Goal: Transaction & Acquisition: Book appointment/travel/reservation

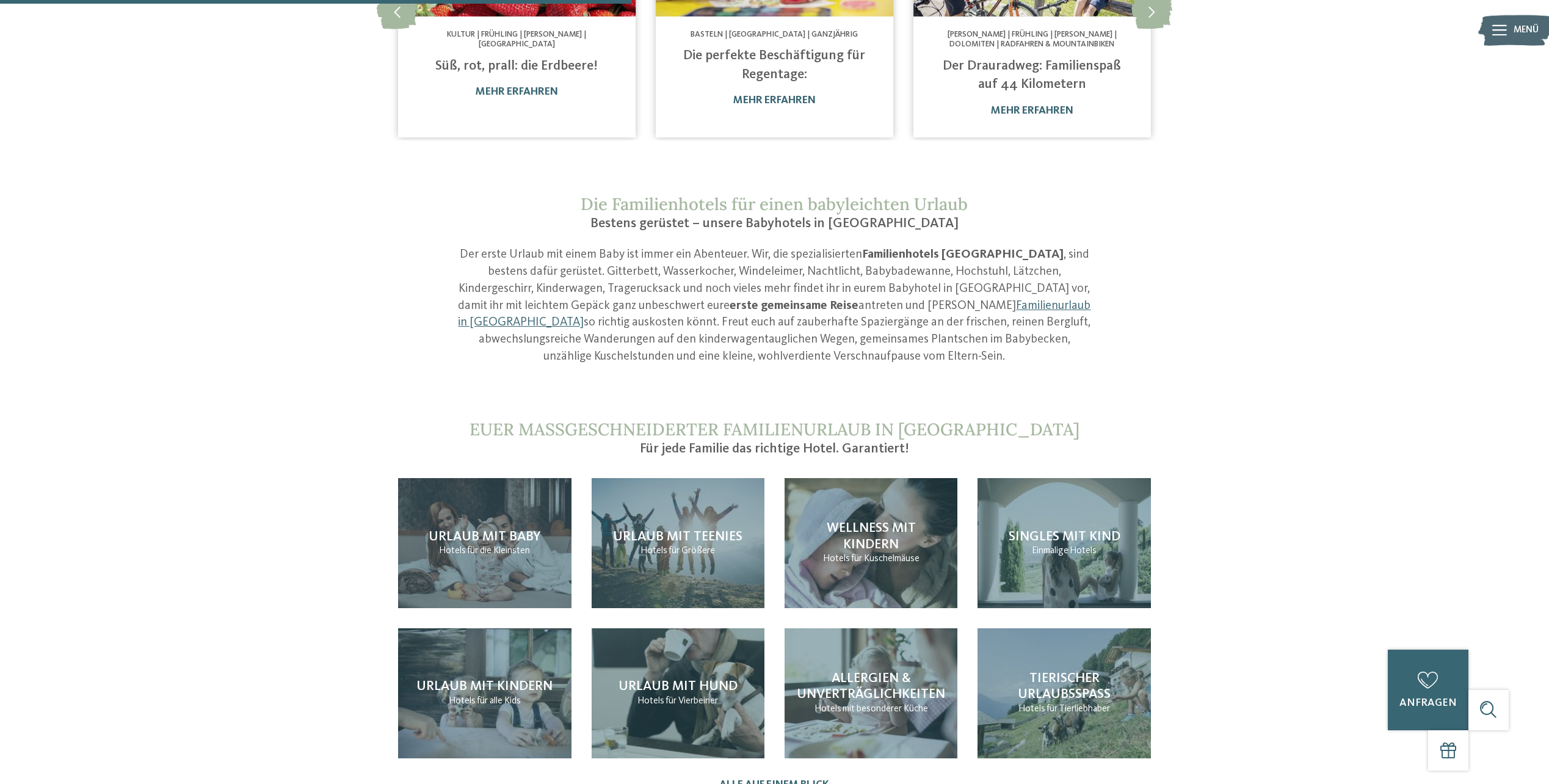
scroll to position [1160, 0]
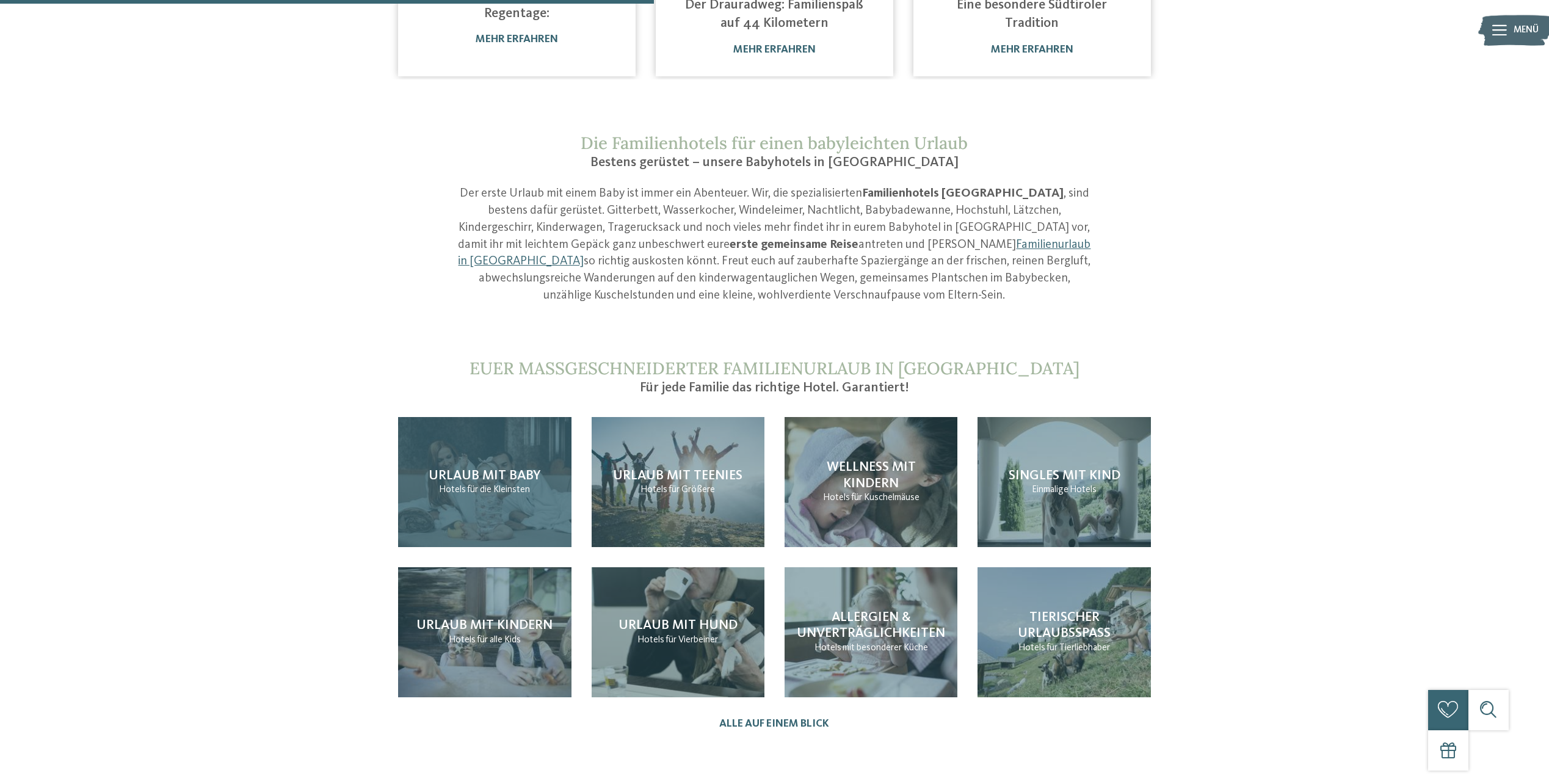
click at [480, 483] on p "Hotels für die Kleinsten" at bounding box center [485, 490] width 91 height 14
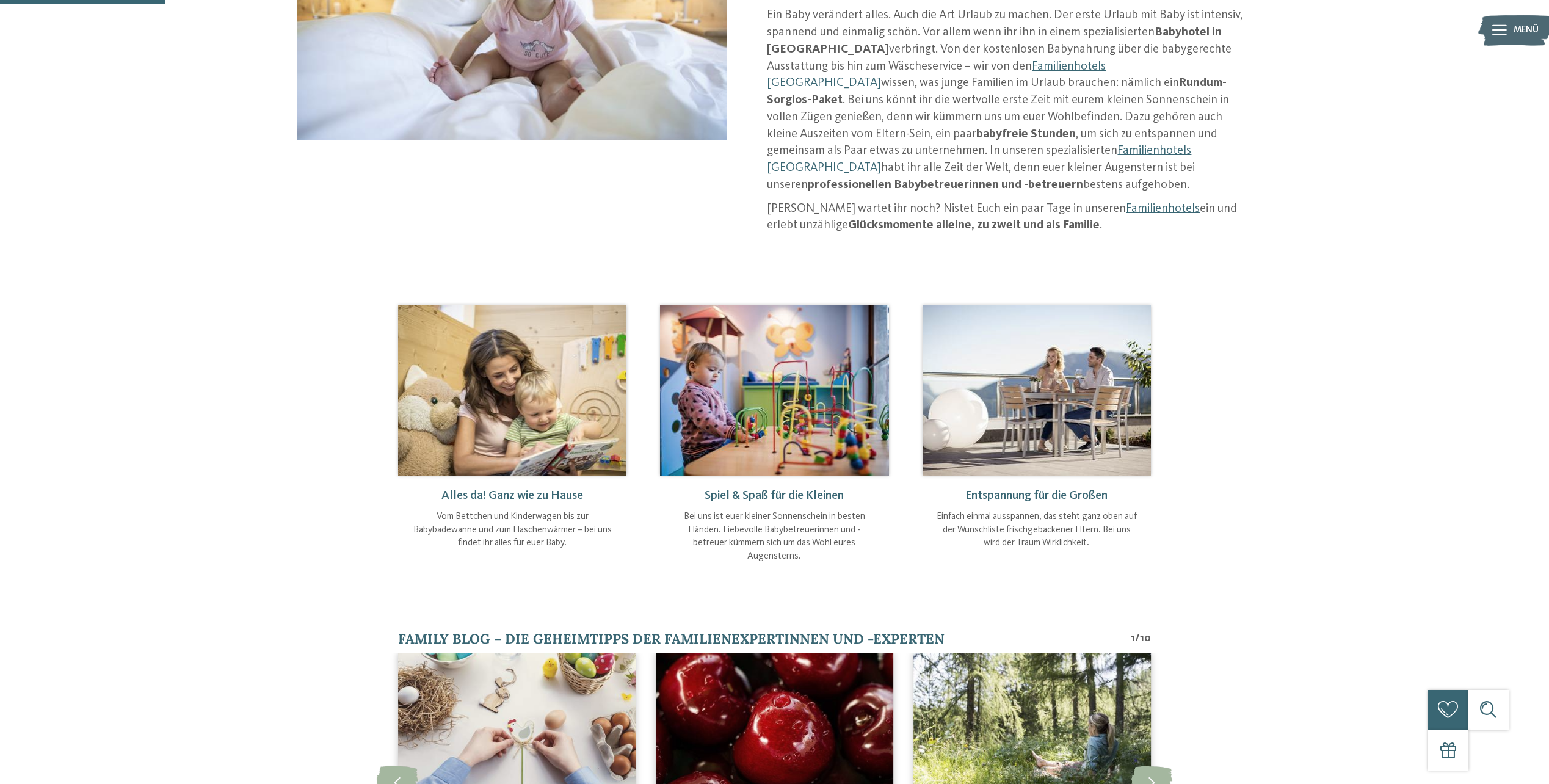
scroll to position [366, 0]
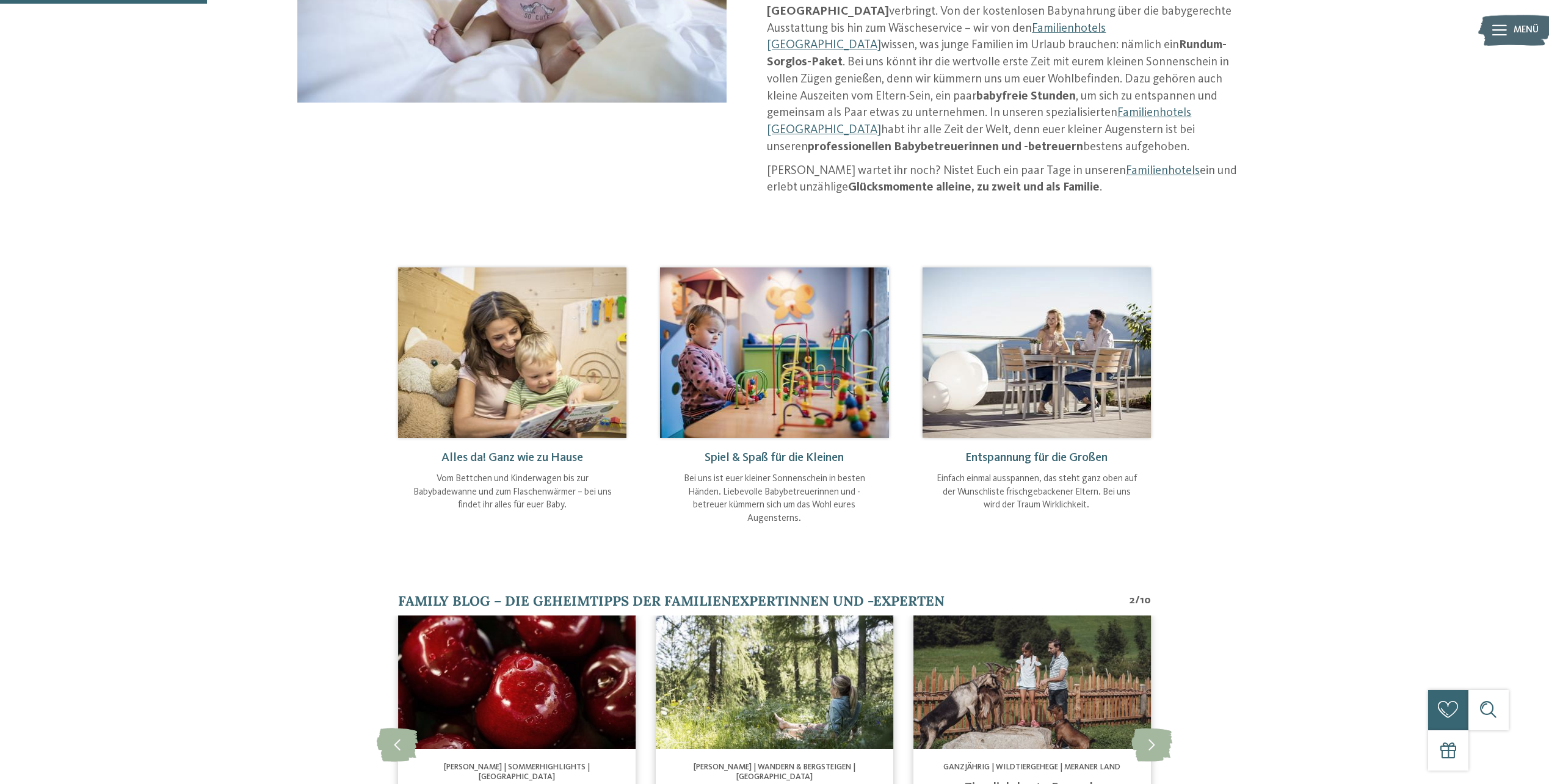
click at [561, 302] on img at bounding box center [512, 352] width 228 height 171
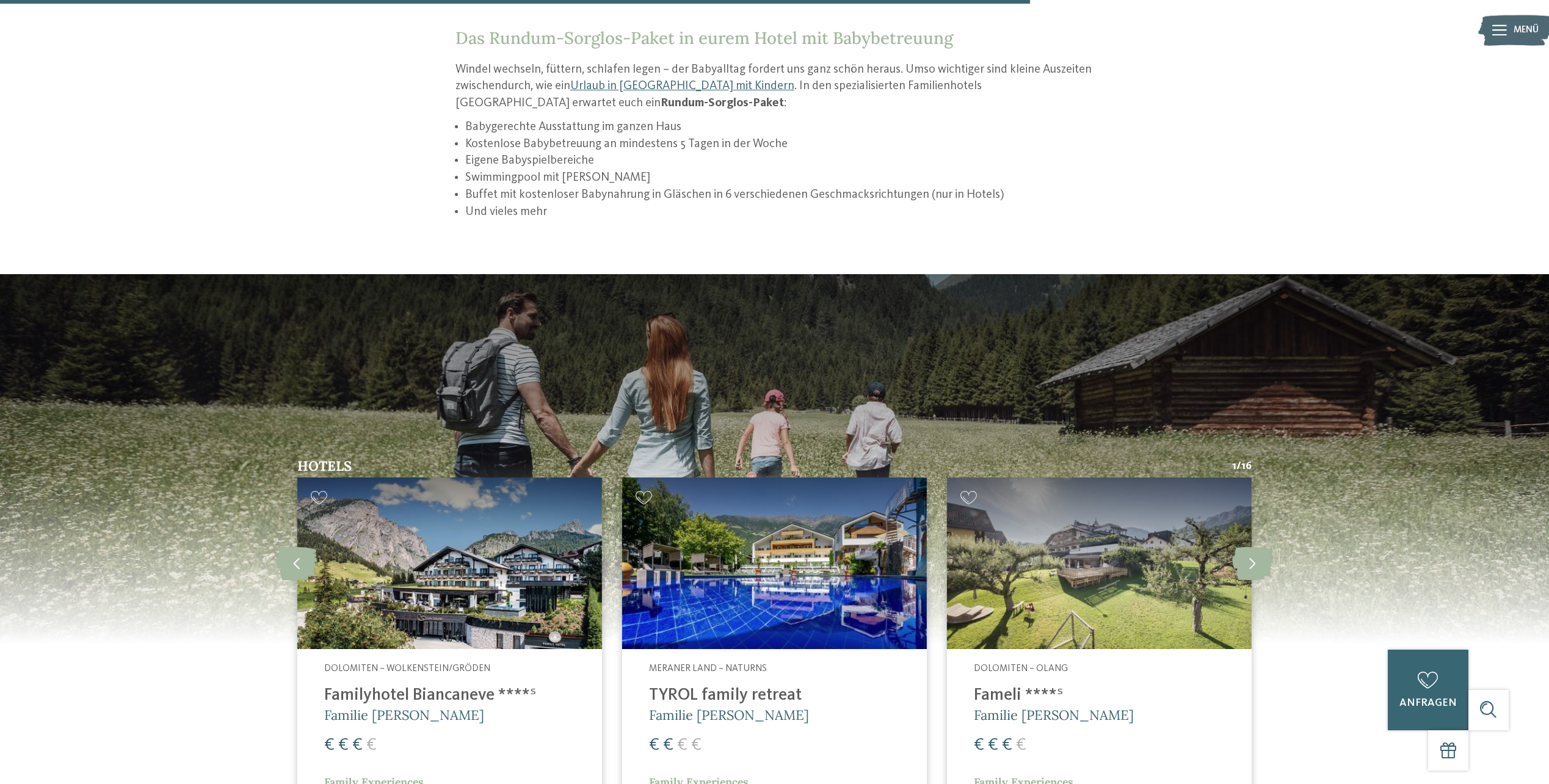
scroll to position [1770, 0]
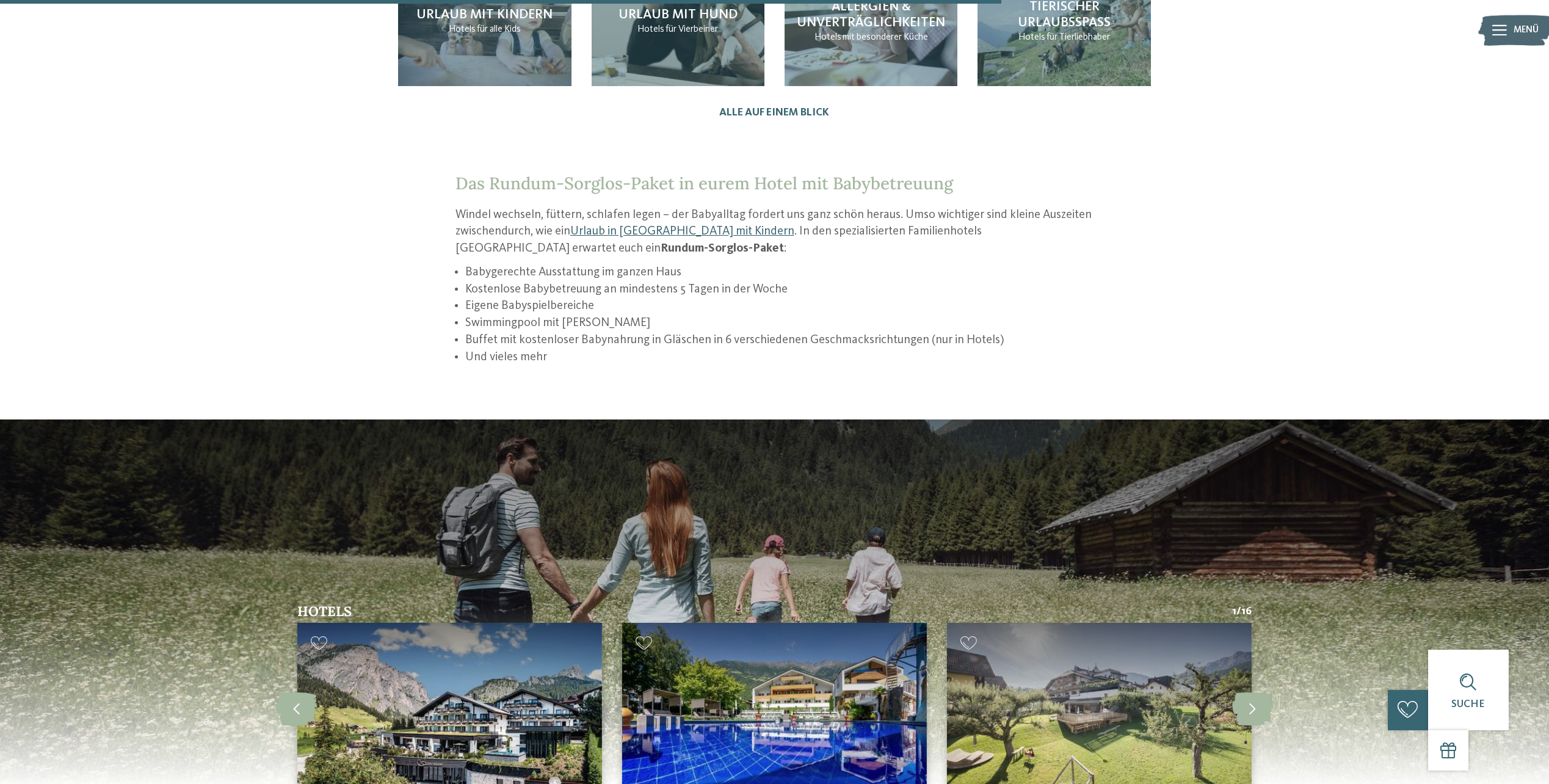
click at [673, 225] on link "Urlaub in [GEOGRAPHIC_DATA] mit Kindern" at bounding box center [682, 231] width 224 height 12
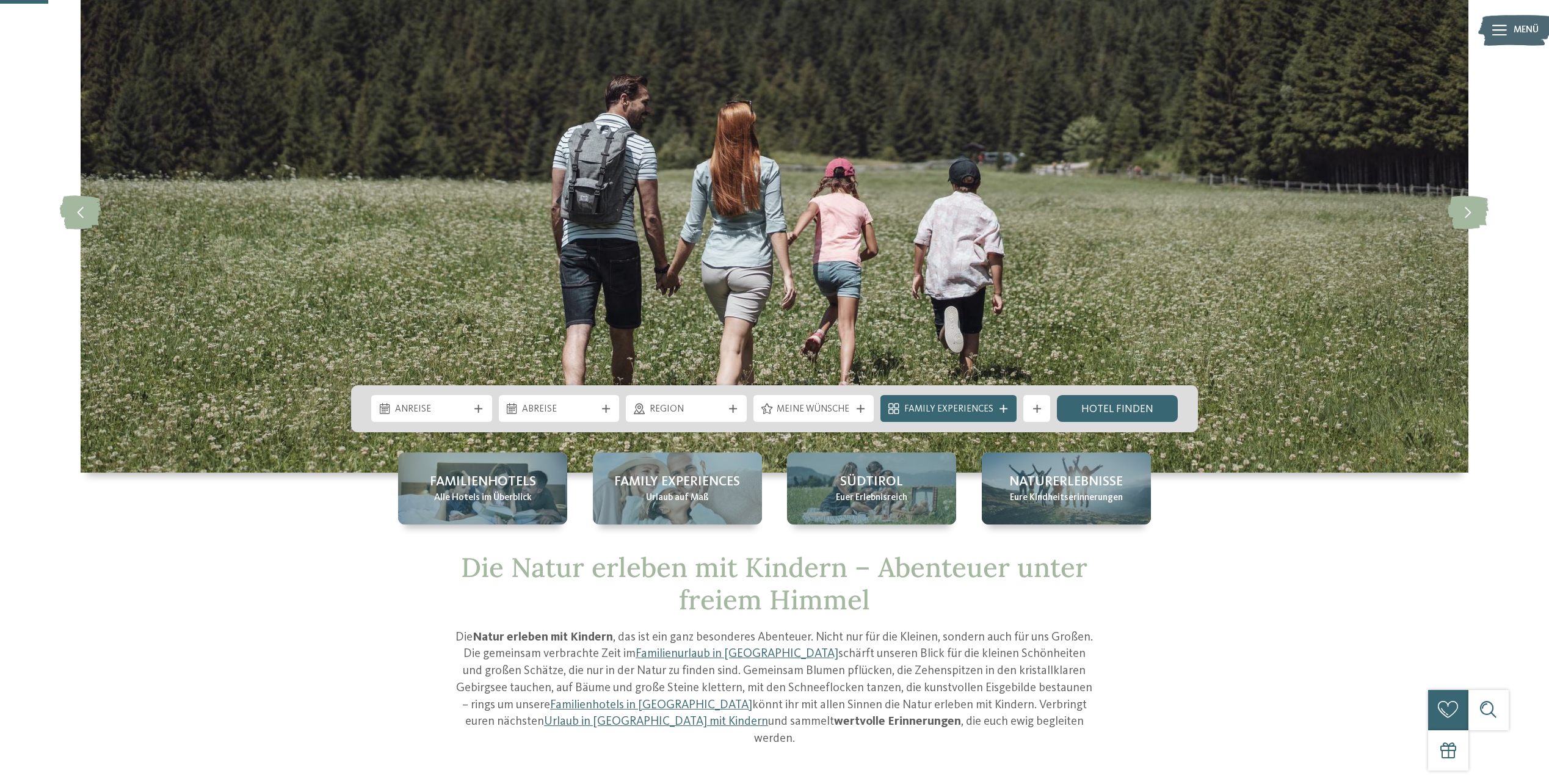
scroll to position [122, 0]
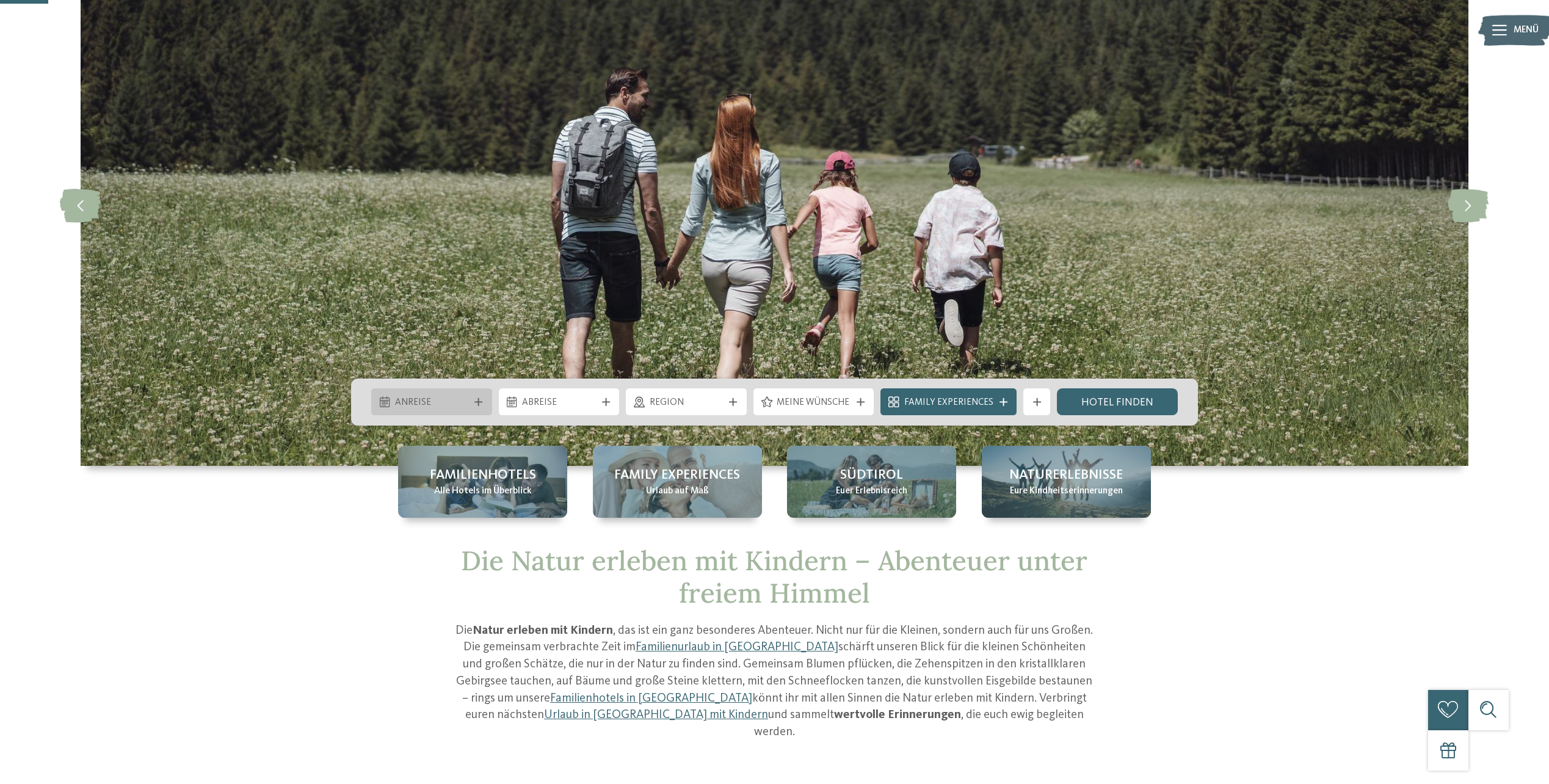
click at [464, 407] on span "Anreise" at bounding box center [432, 402] width 74 height 14
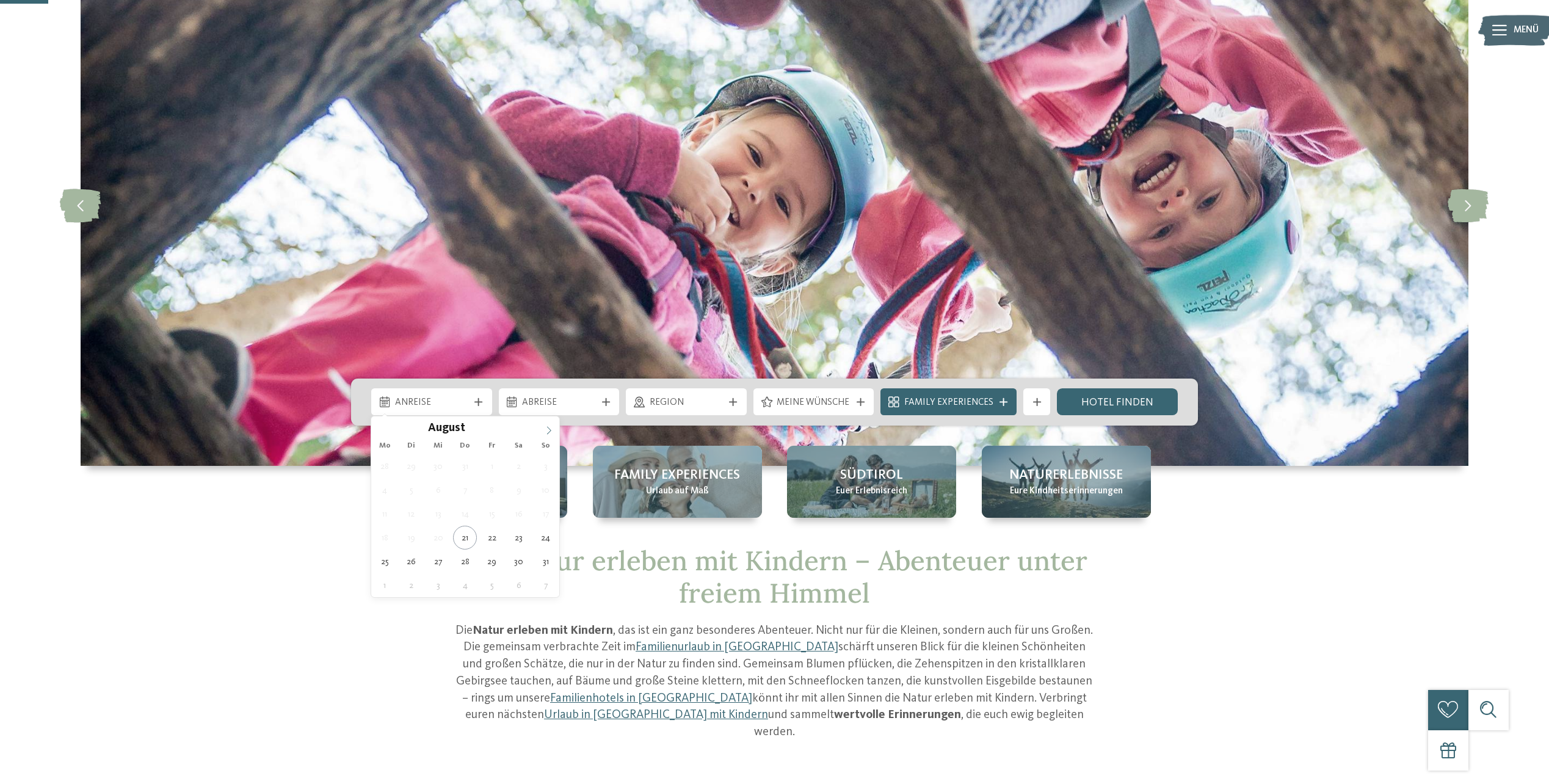
click at [544, 427] on icon at bounding box center [549, 431] width 9 height 9
type div "06.10.2025"
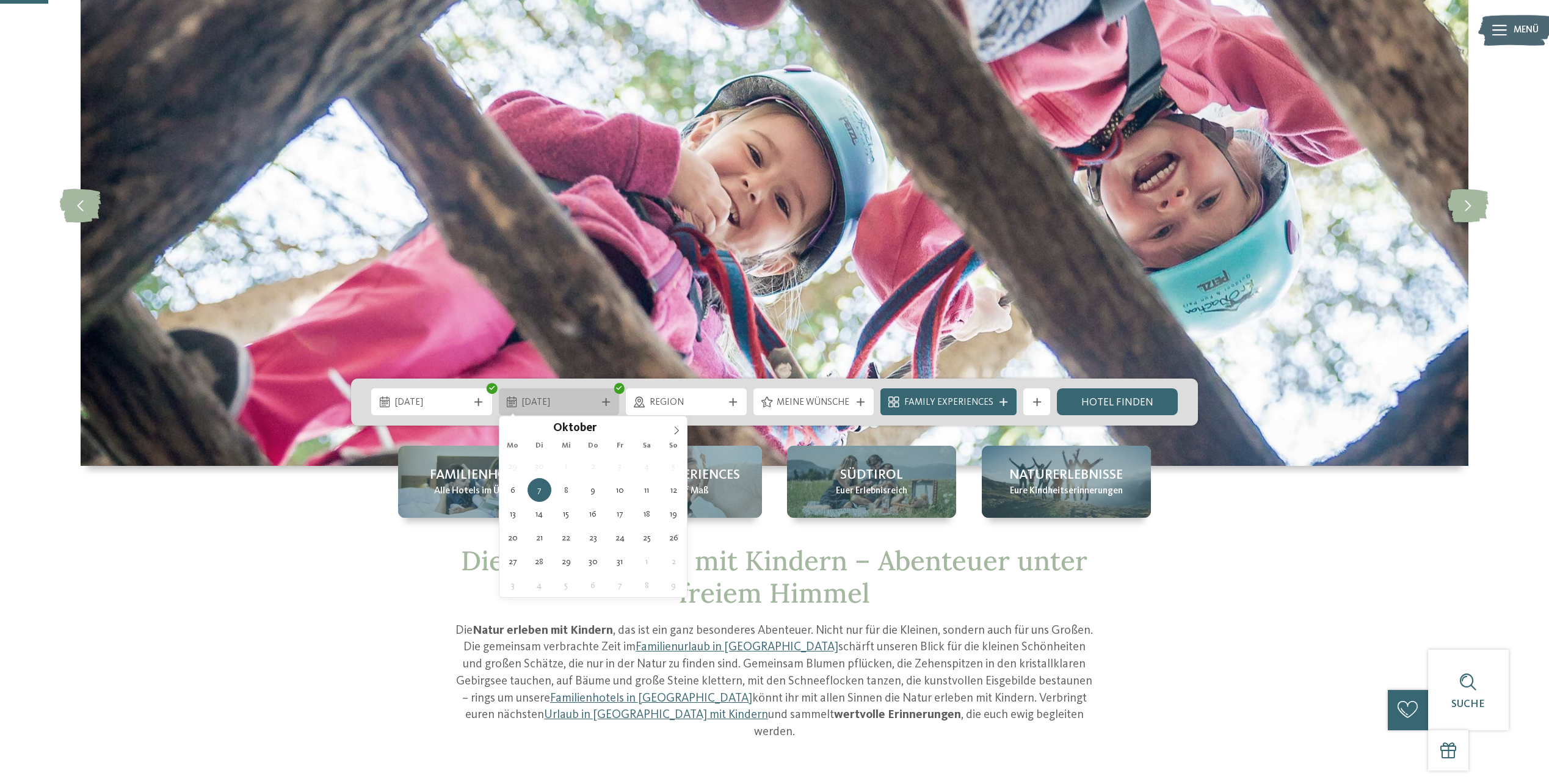
click at [524, 397] on span "07.10.2025" at bounding box center [559, 402] width 74 height 14
type div "11.10.2025"
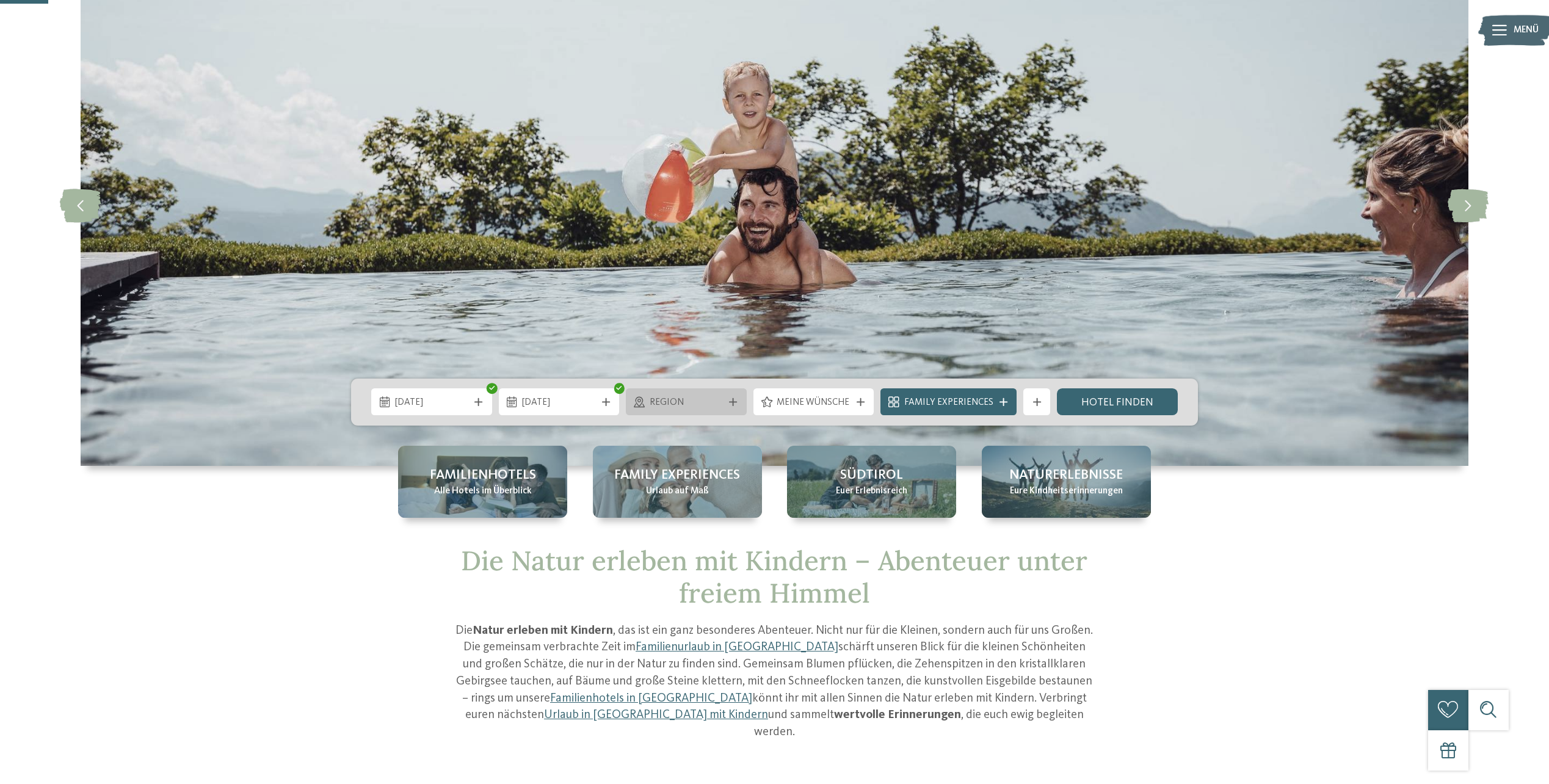
click at [681, 403] on span "Region" at bounding box center [686, 402] width 74 height 14
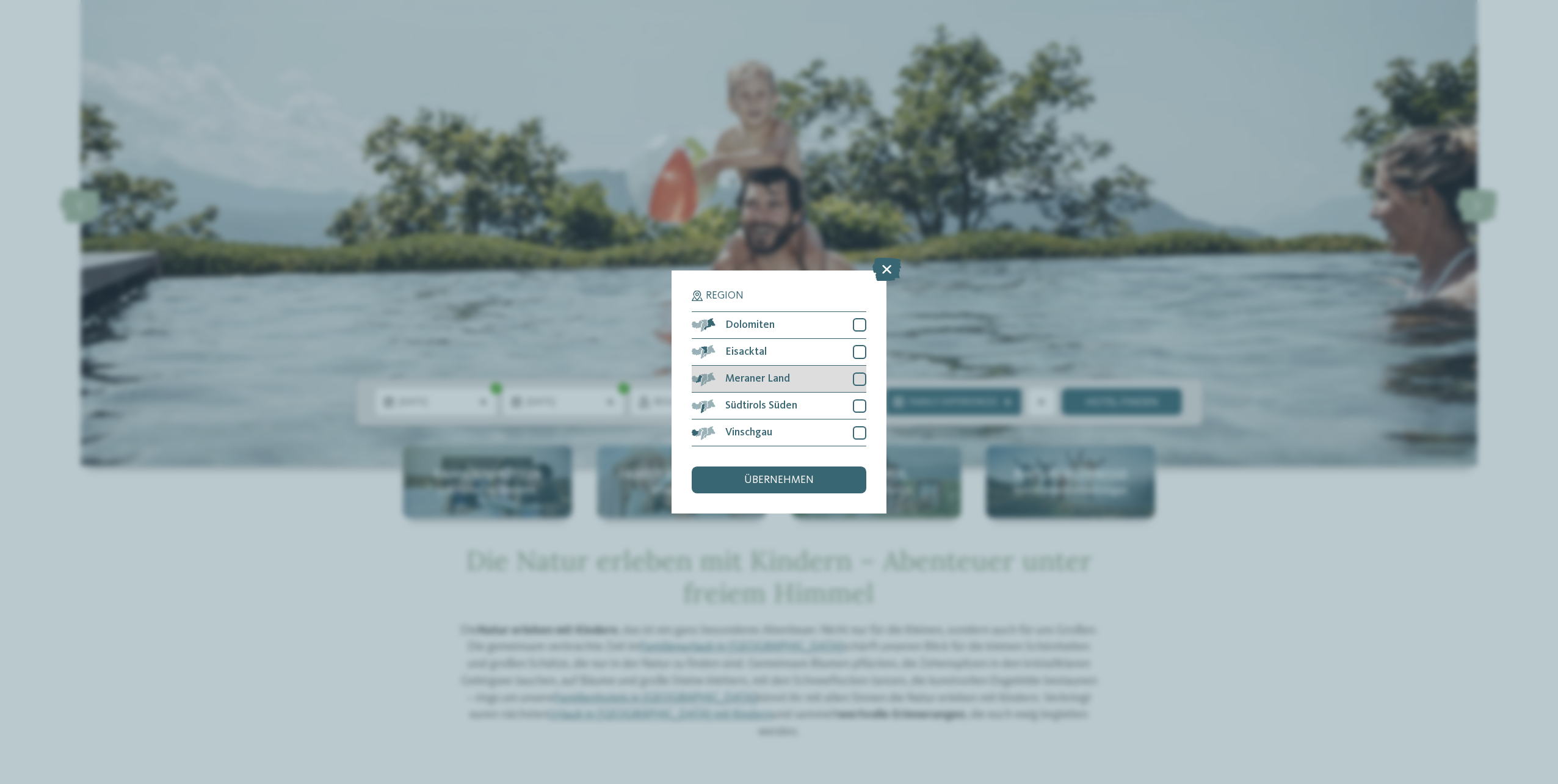
click at [855, 379] on div at bounding box center [859, 379] width 14 height 14
click at [858, 406] on div at bounding box center [859, 405] width 14 height 14
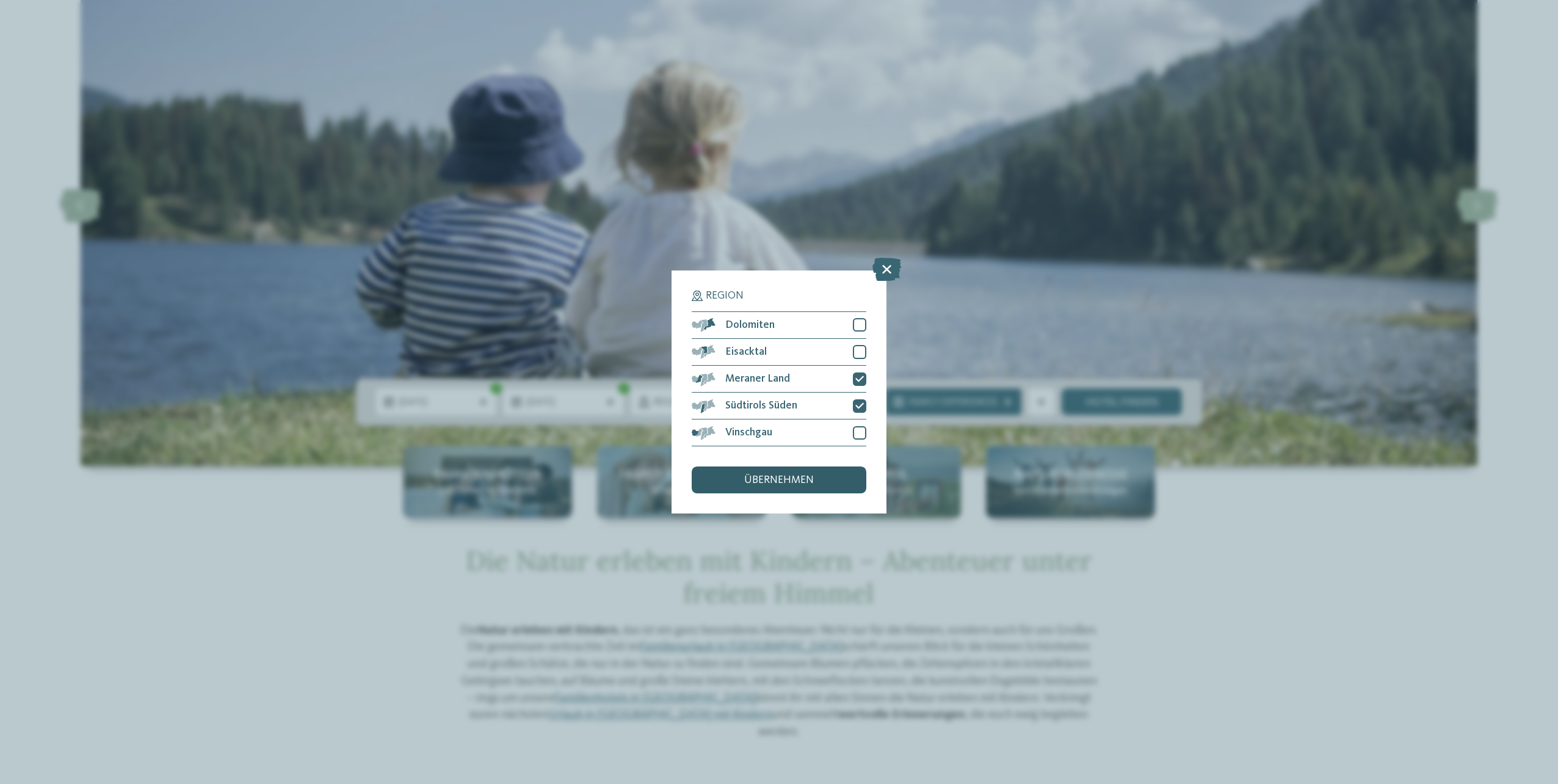
click at [837, 470] on div "übernehmen" at bounding box center [779, 479] width 174 height 27
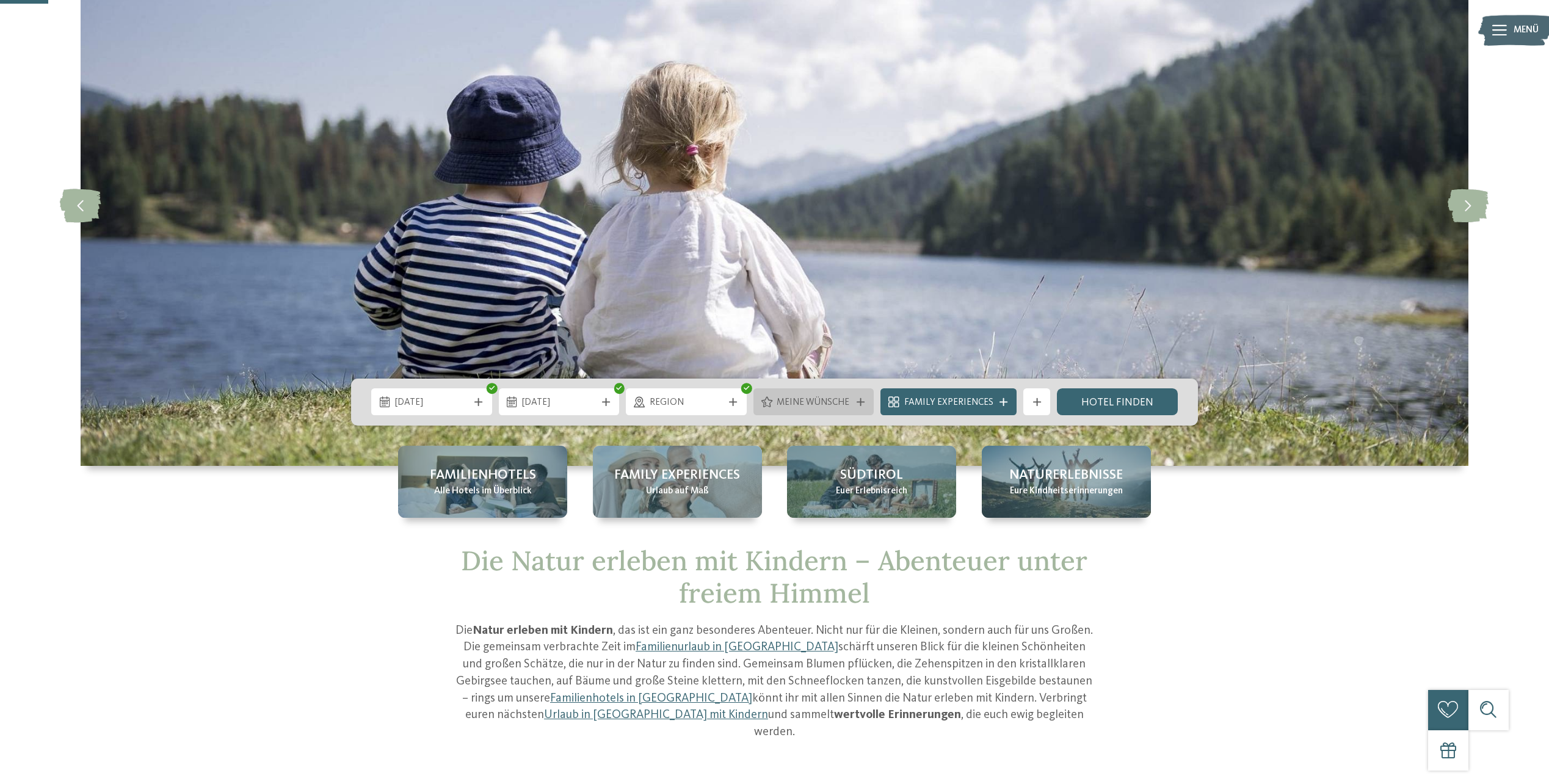
click at [822, 398] on span "Meine Wünsche" at bounding box center [813, 402] width 74 height 14
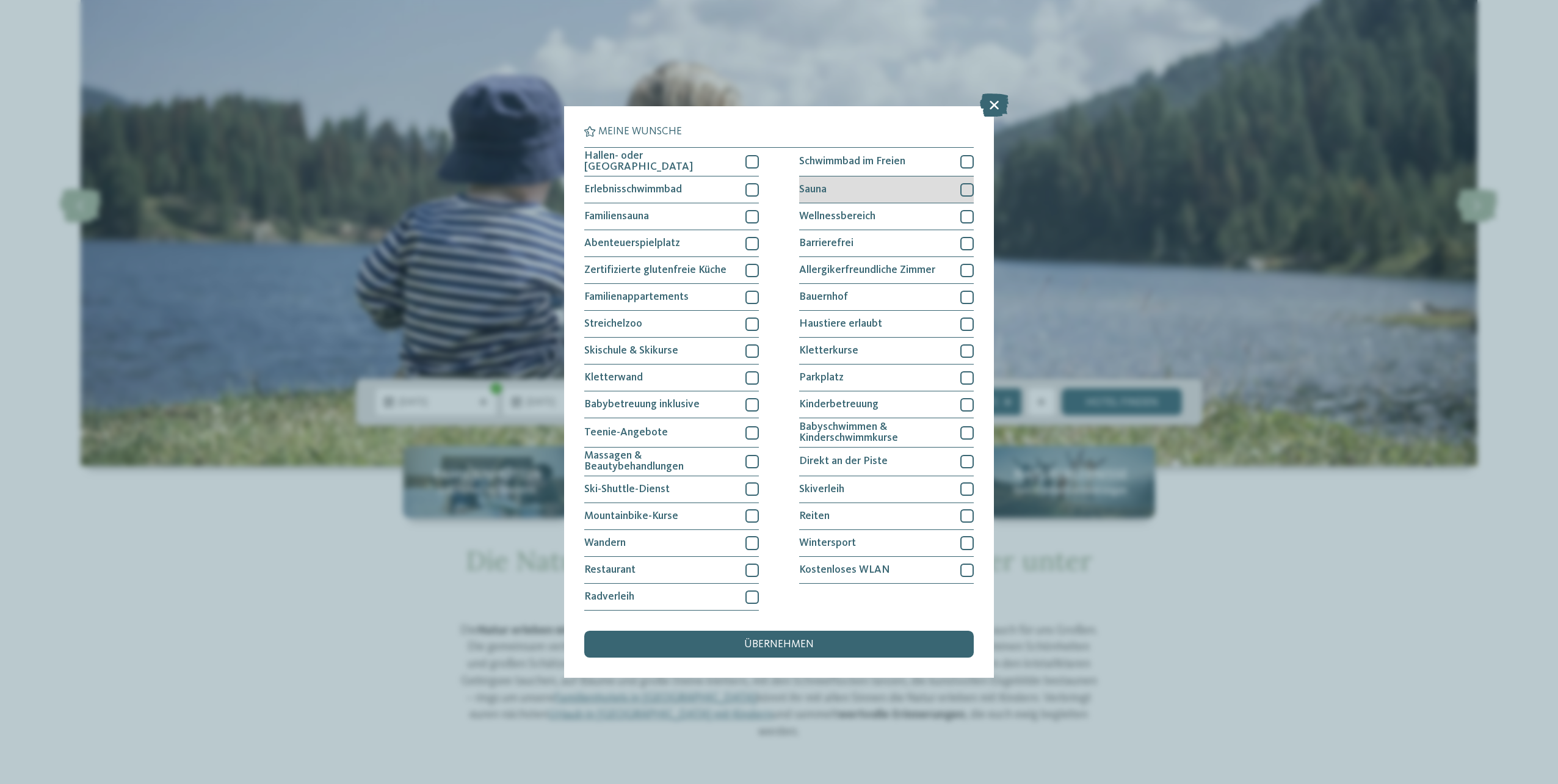
click at [831, 197] on div "Sauna" at bounding box center [886, 189] width 174 height 27
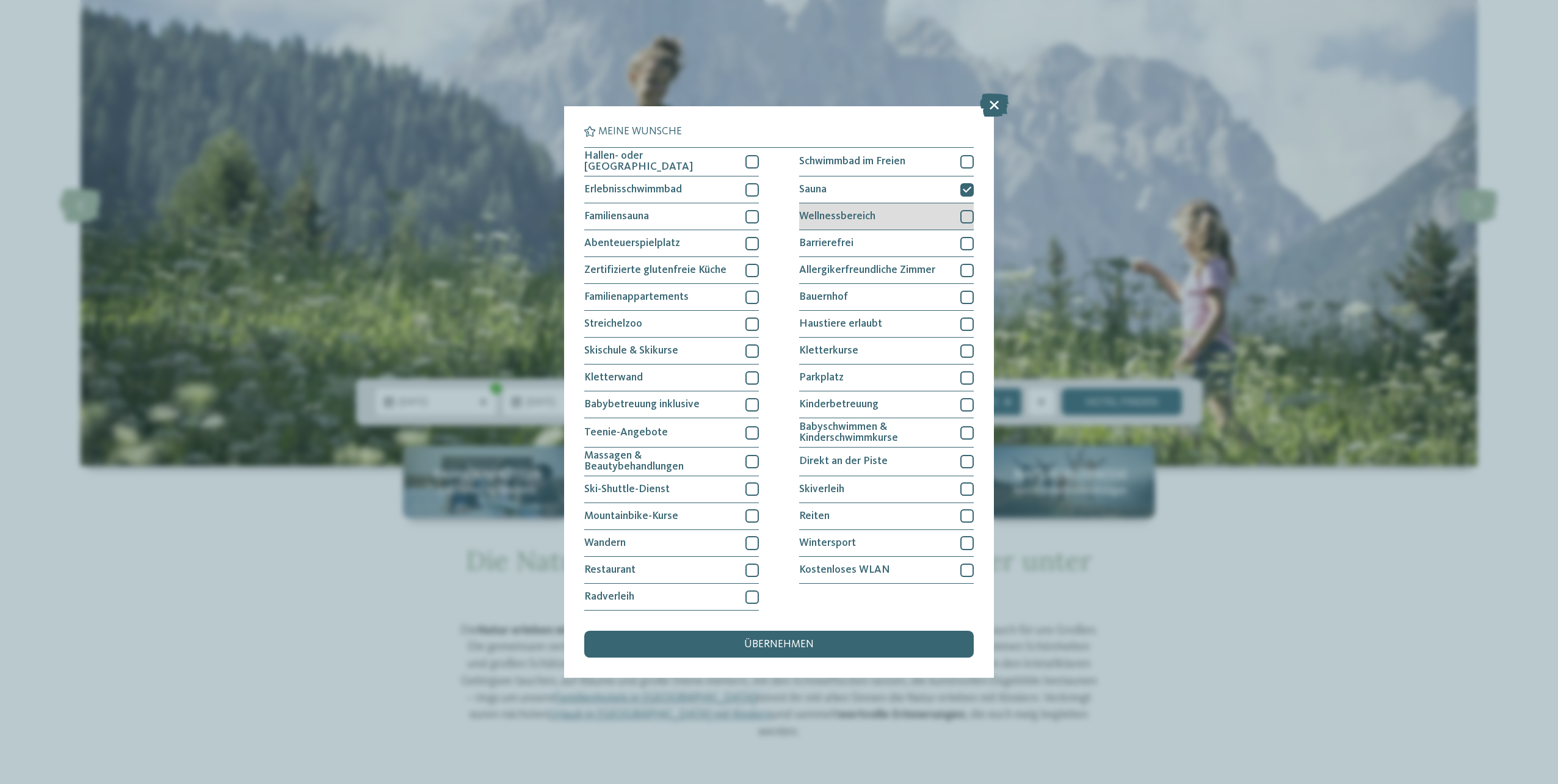
click at [830, 217] on span "Wellnessbereich" at bounding box center [837, 216] width 76 height 11
click at [848, 423] on span "Babyschwimmen & Kinderschwimmkurse" at bounding box center [875, 433] width 151 height 22
click at [852, 423] on span "Babyschwimmen & Kinderschwimmkurse" at bounding box center [875, 433] width 151 height 22
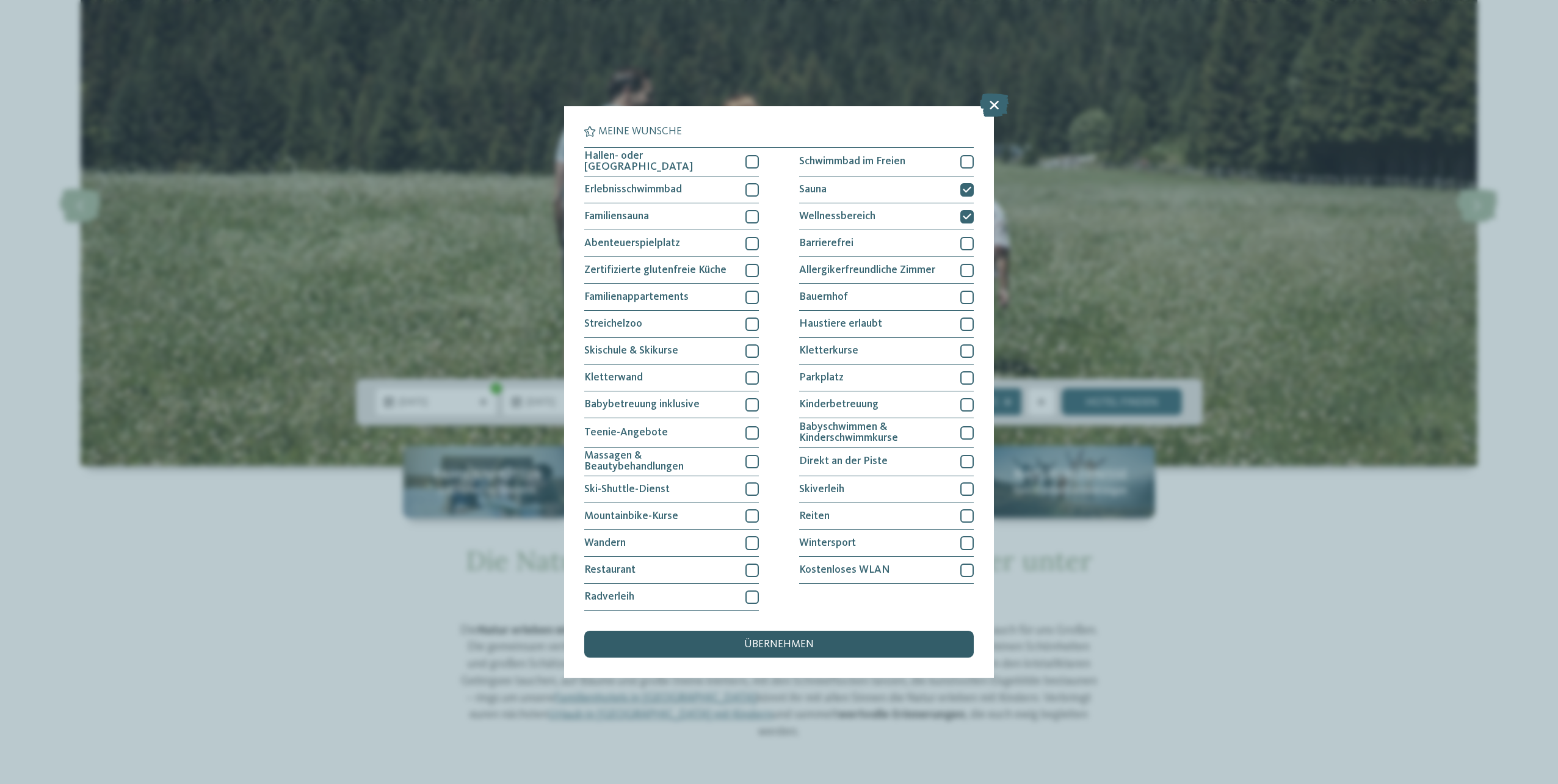
click at [788, 636] on div "übernehmen" at bounding box center [778, 644] width 390 height 27
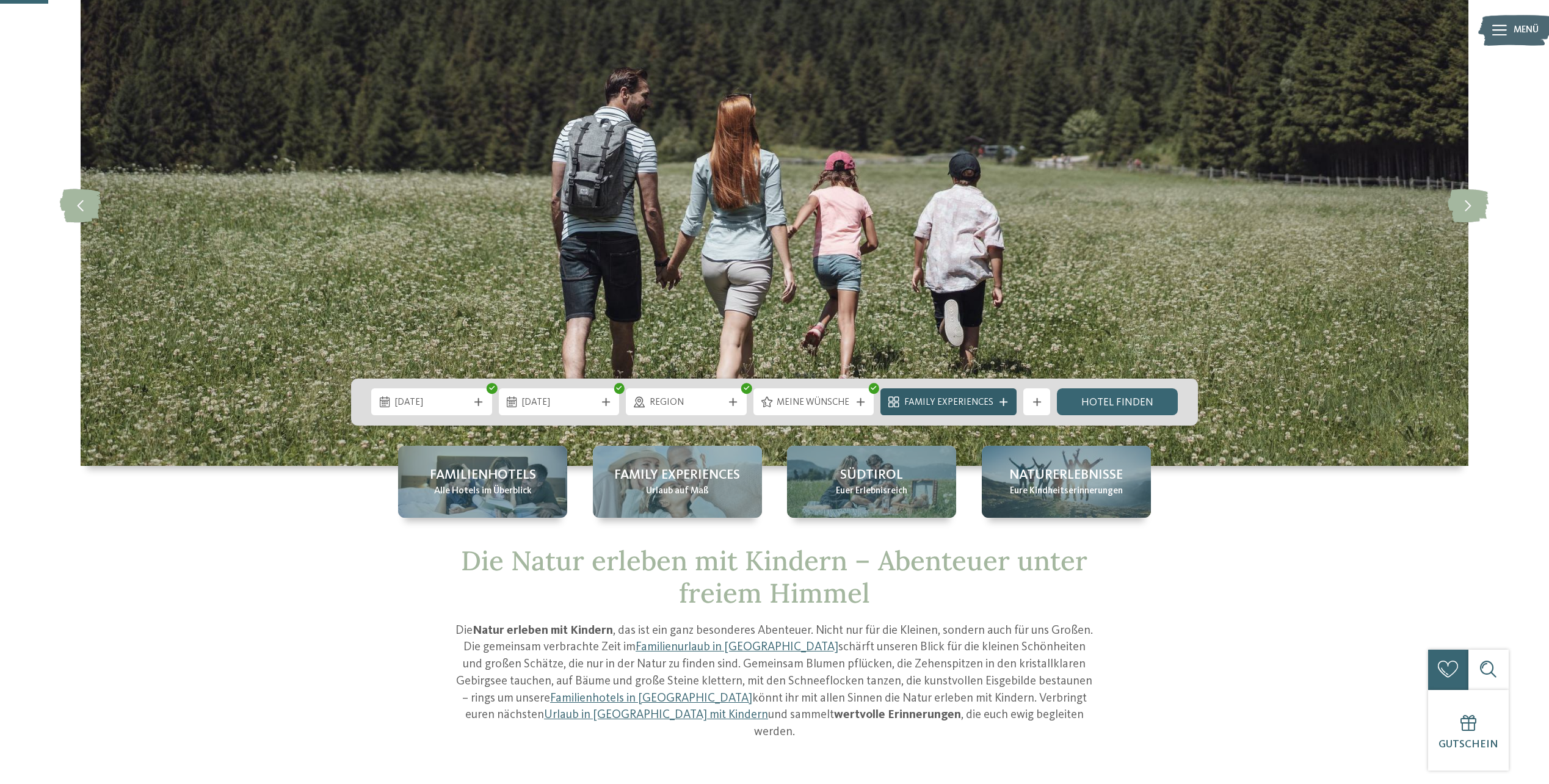
click at [987, 400] on span "Family Experiences" at bounding box center [949, 402] width 89 height 14
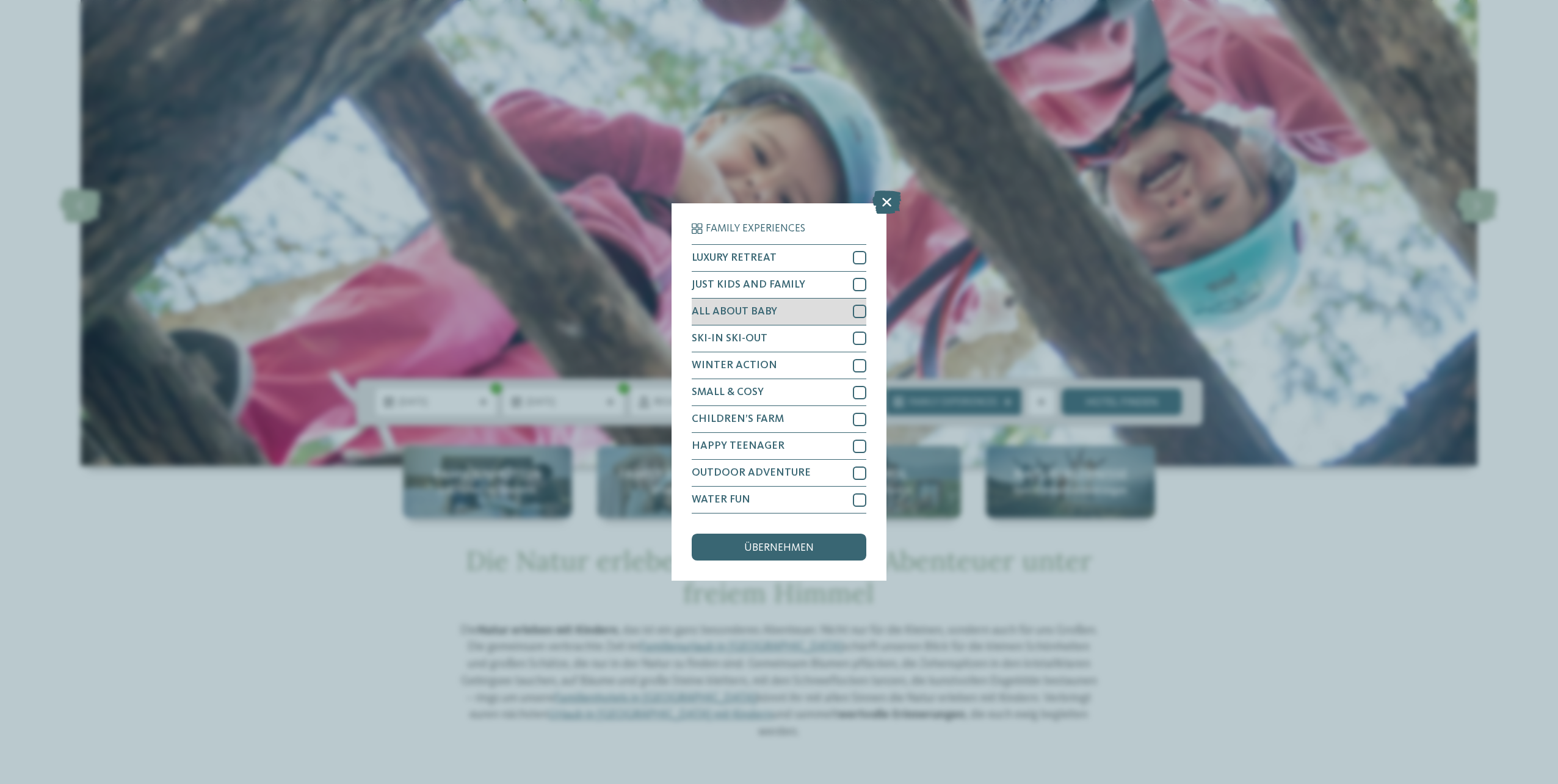
click at [819, 306] on div "ALL ABOUT BABY" at bounding box center [779, 312] width 174 height 27
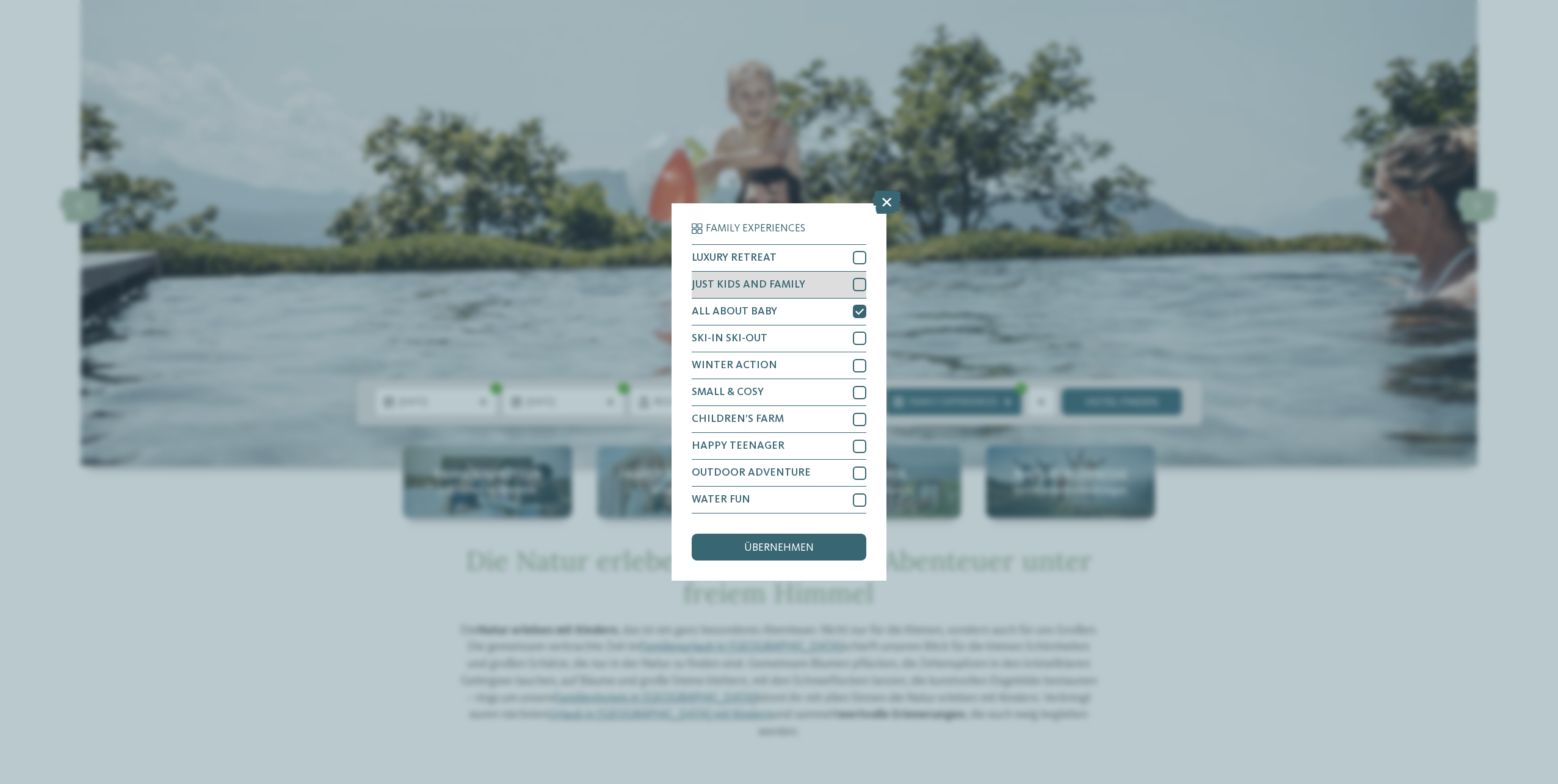
click at [773, 291] on div "JUST KIDS AND FAMILY" at bounding box center [779, 284] width 174 height 27
click at [770, 557] on div "übernehmen" at bounding box center [779, 546] width 174 height 27
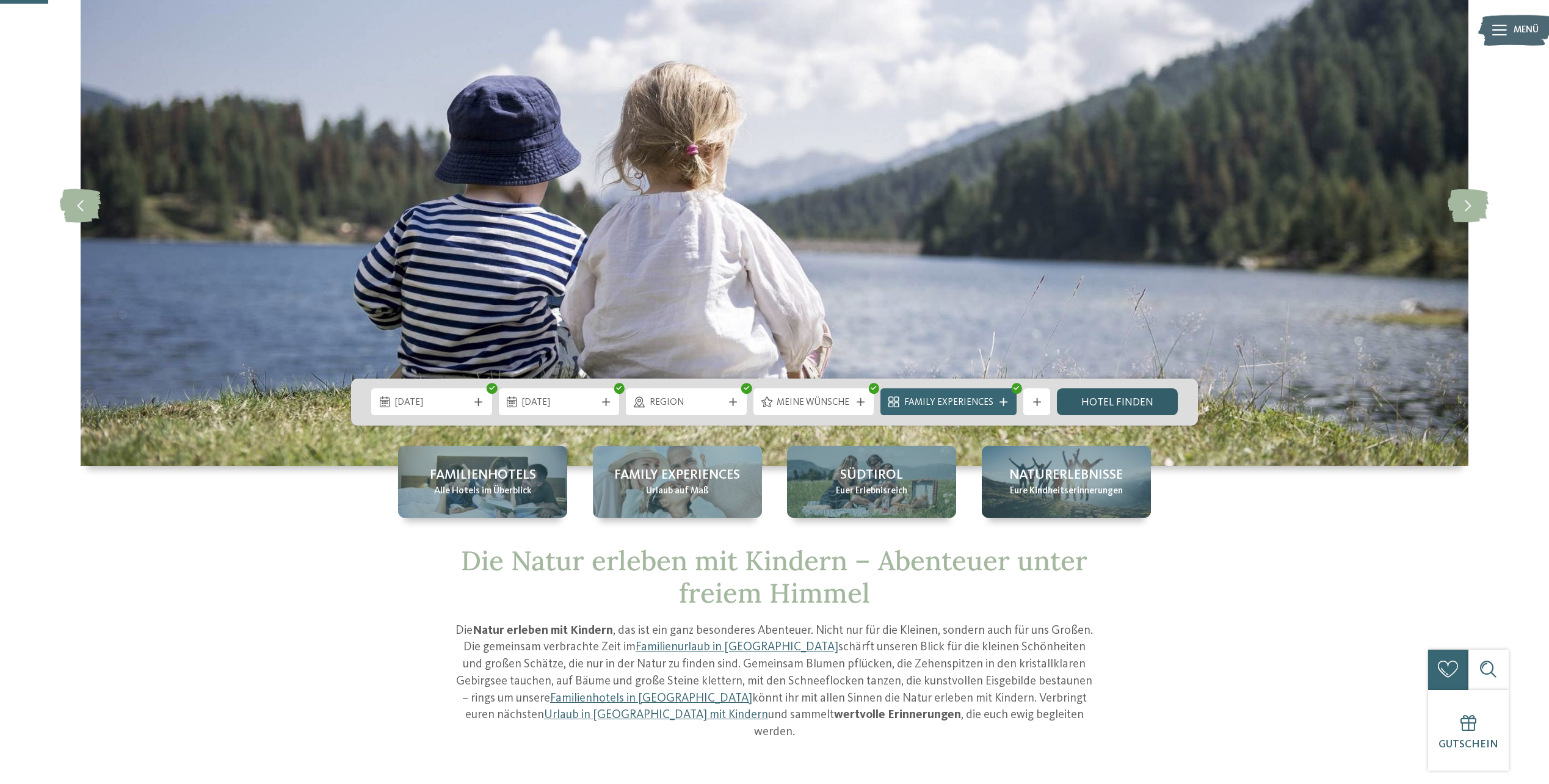
click at [1123, 406] on link "Hotel finden" at bounding box center [1118, 401] width 121 height 27
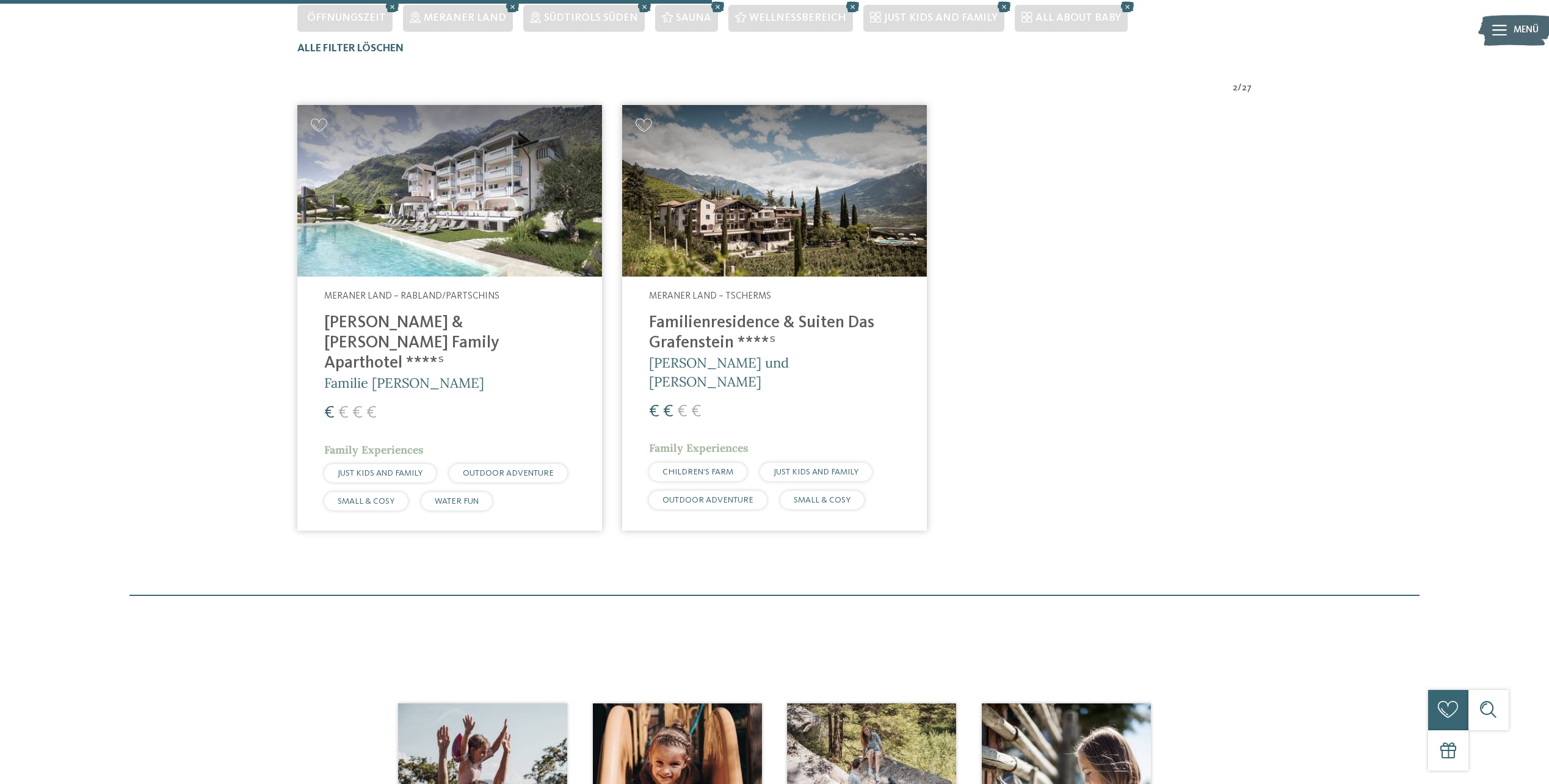
scroll to position [418, 0]
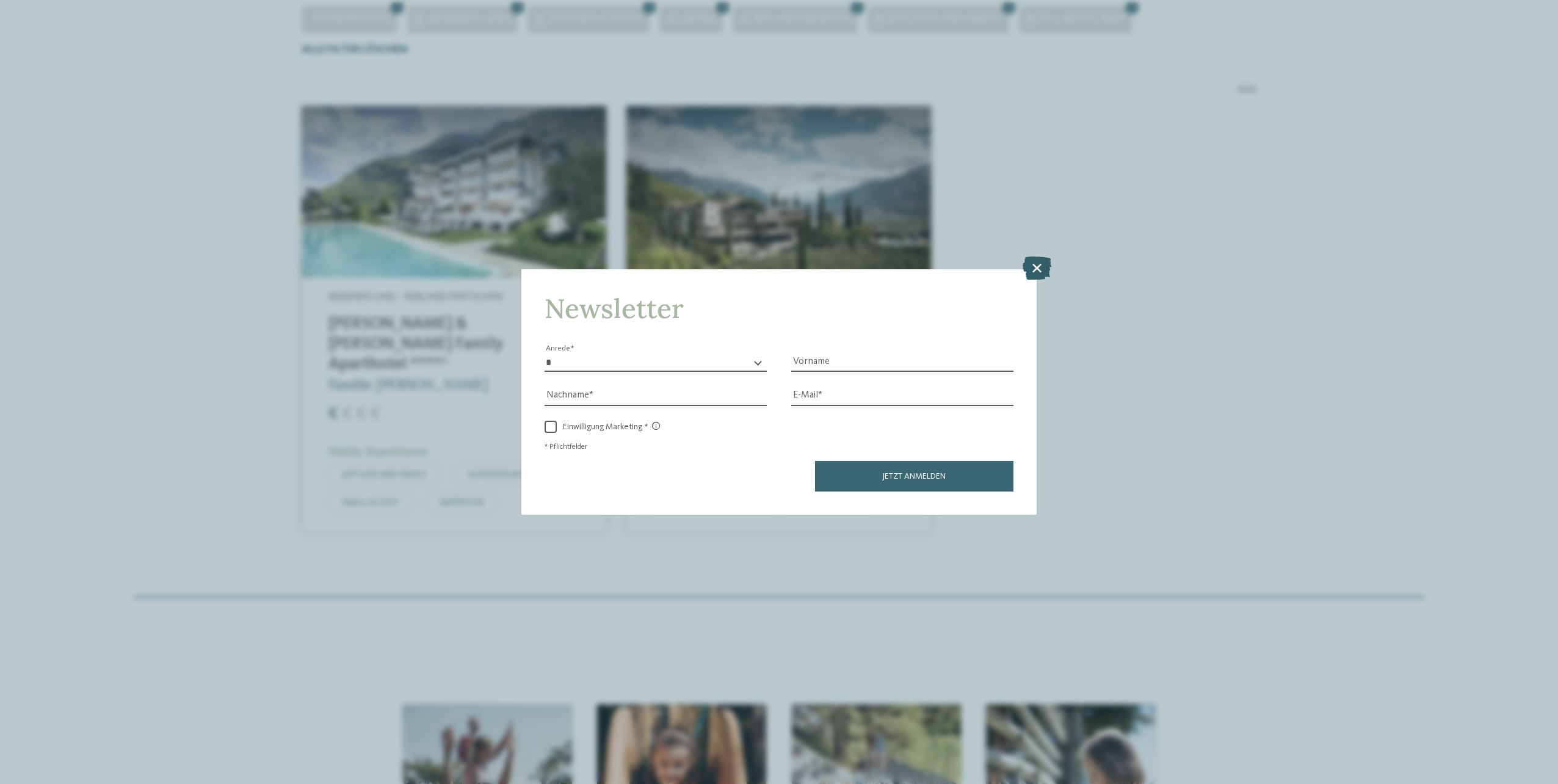
click at [1038, 264] on icon at bounding box center [1037, 268] width 29 height 23
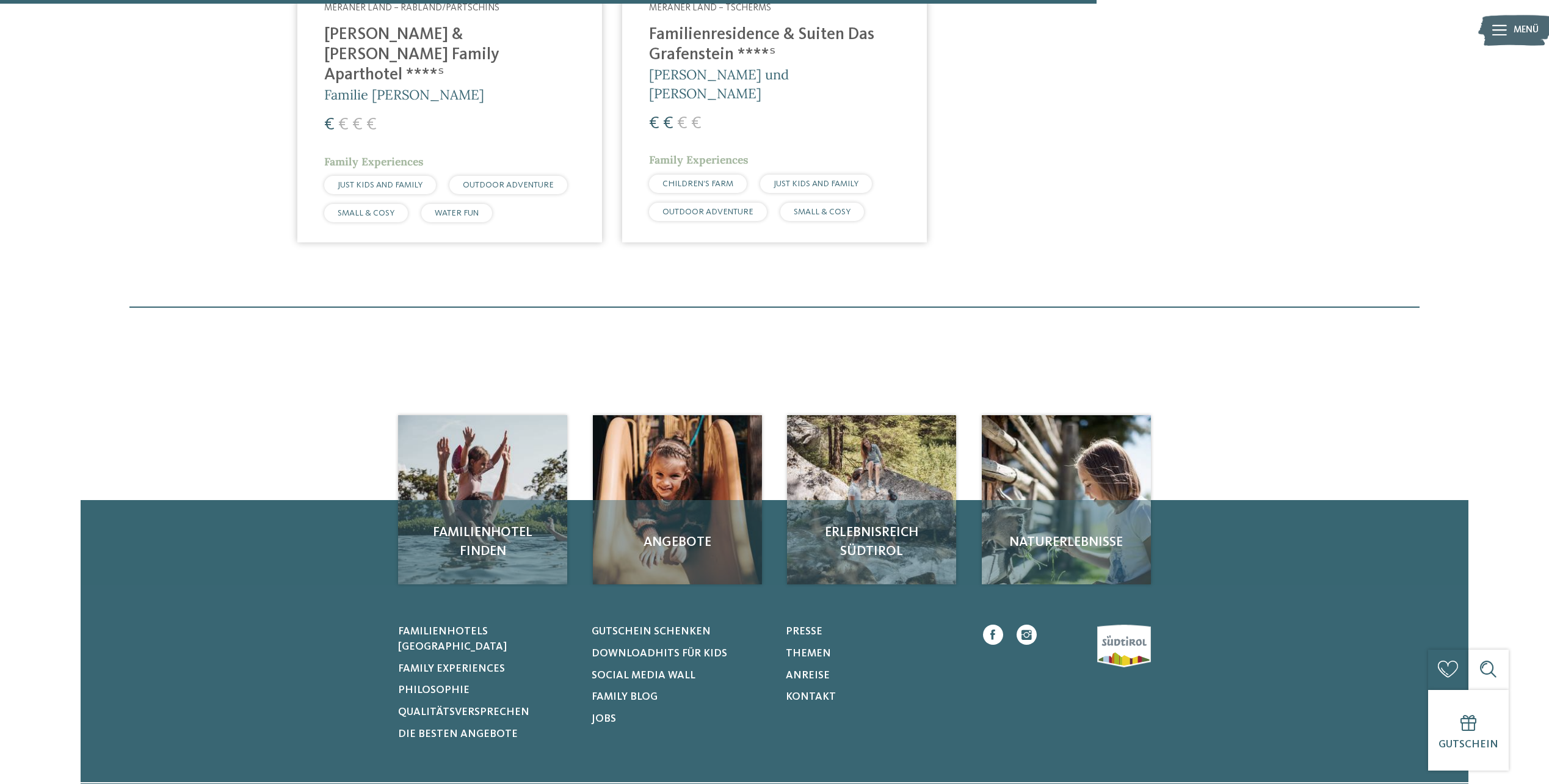
scroll to position [724, 0]
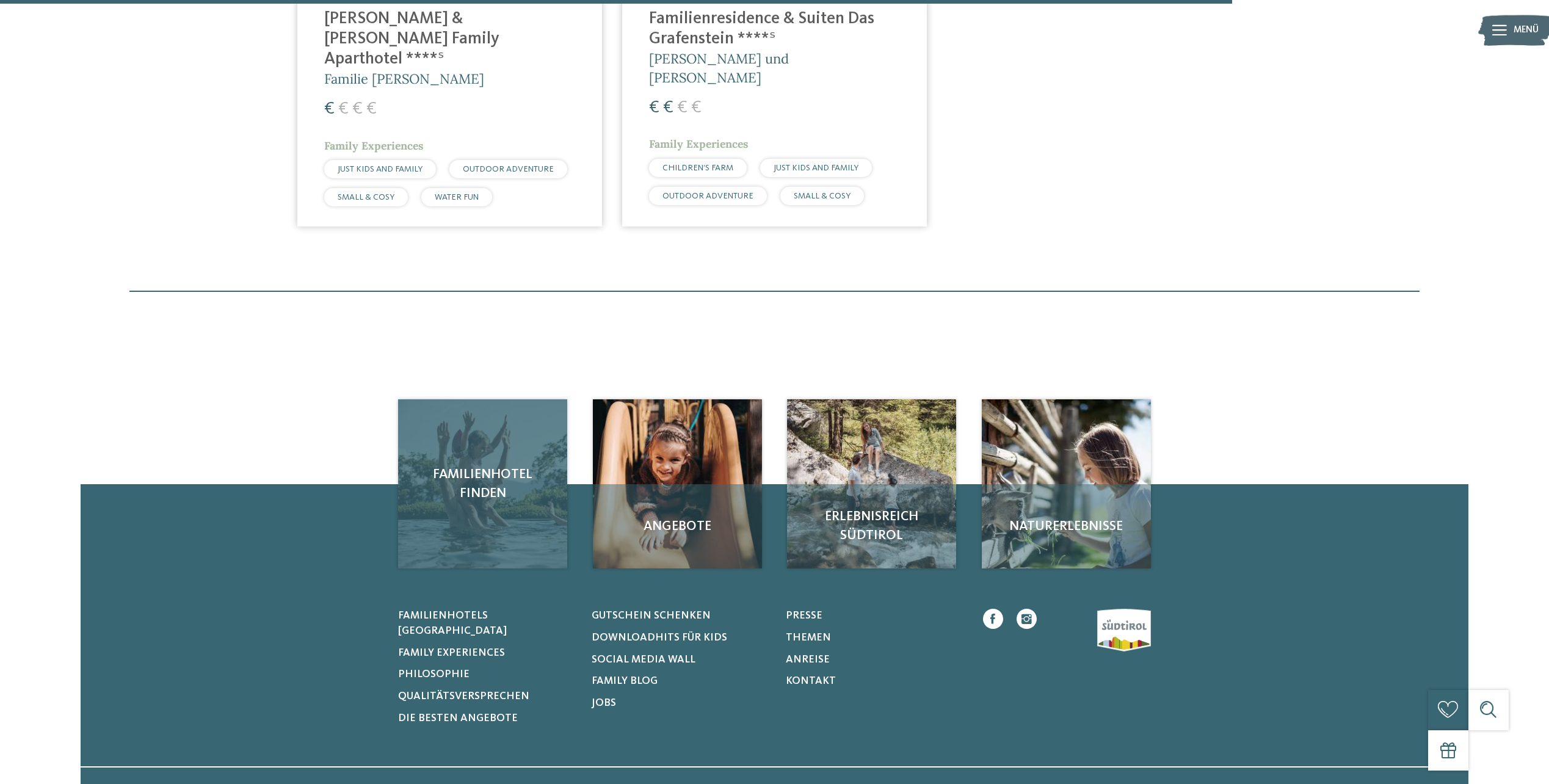
click at [503, 467] on span "Familienhotel finden" at bounding box center [482, 484] width 143 height 38
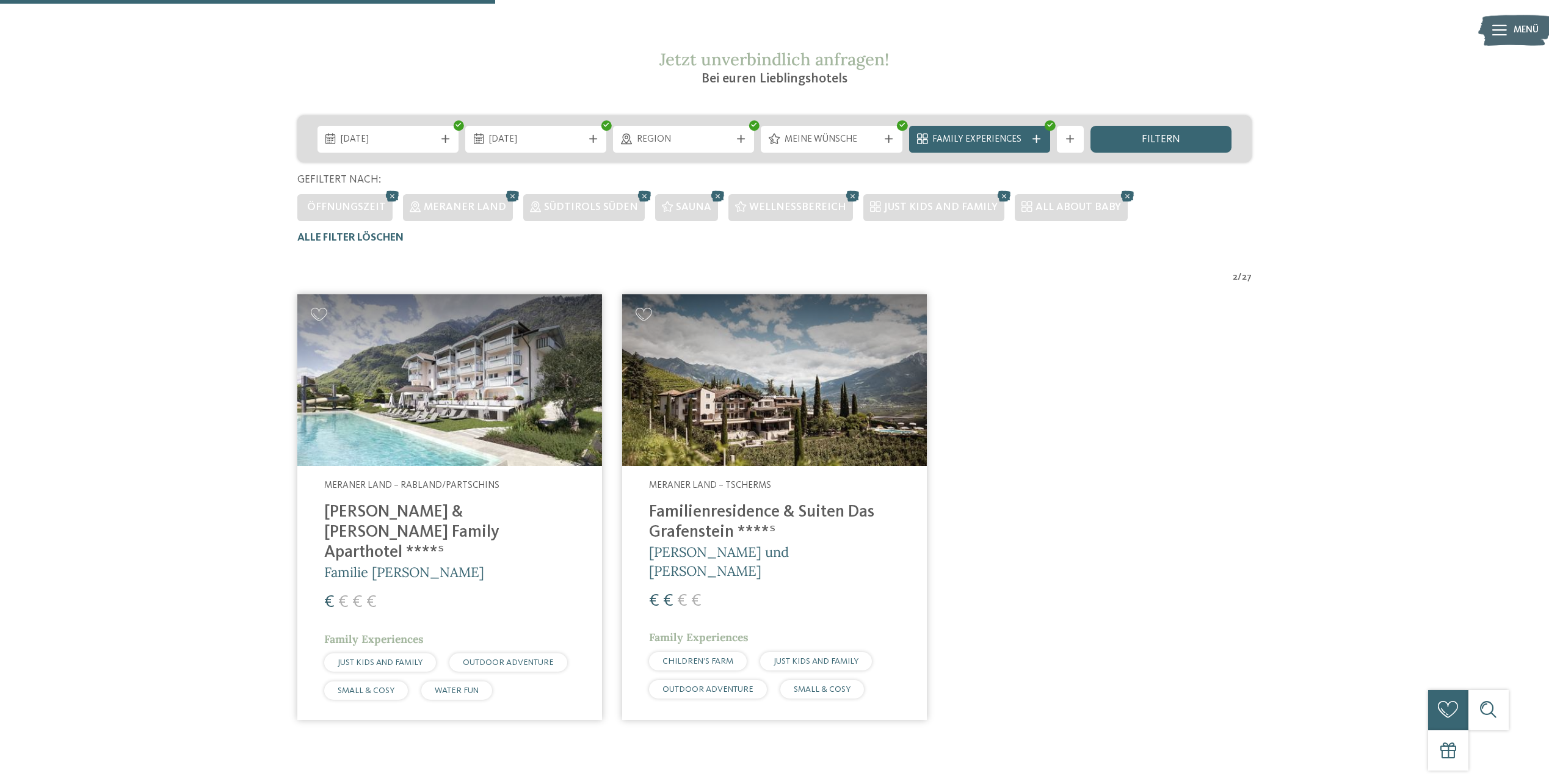
scroll to position [50, 0]
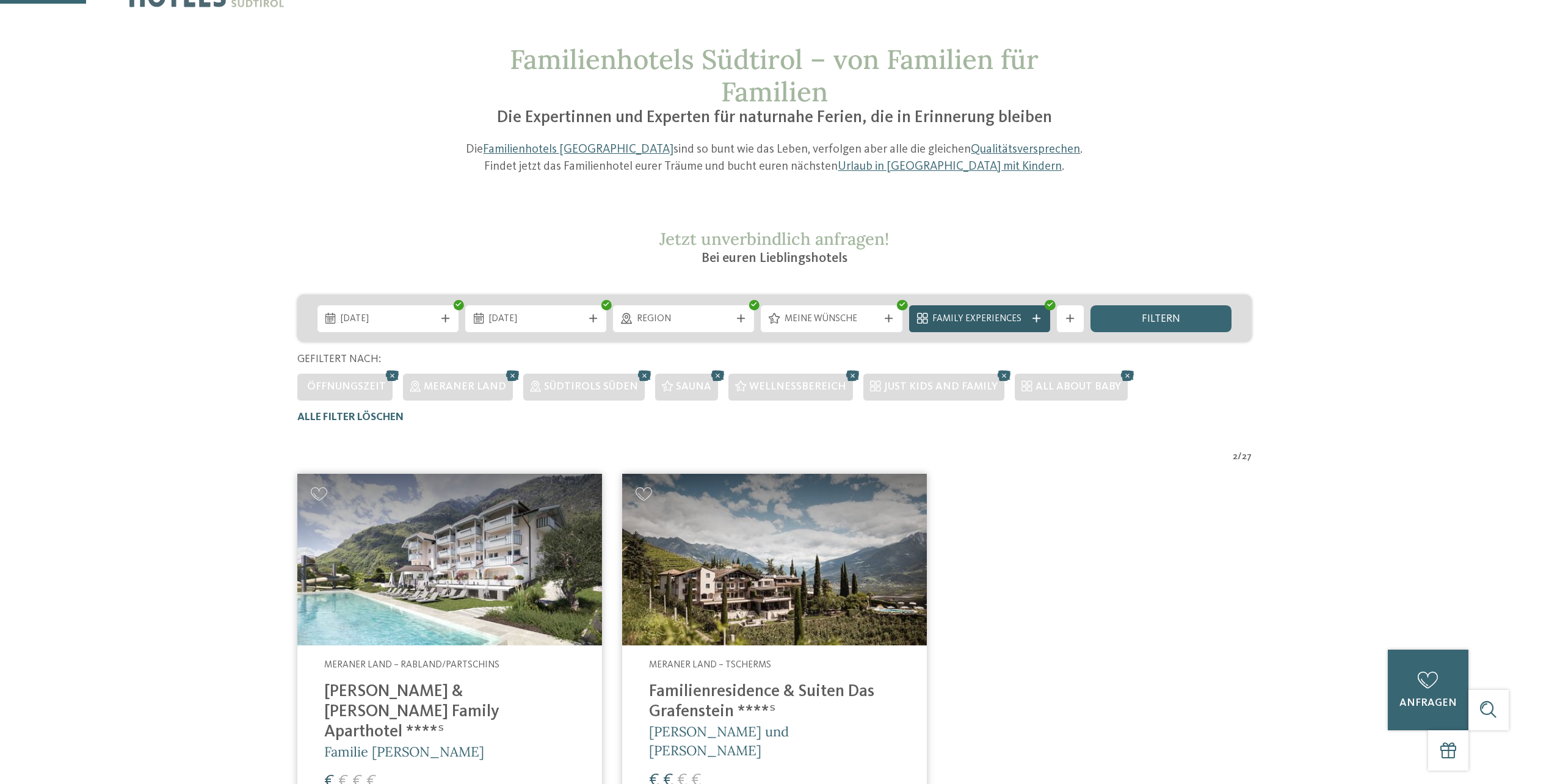
click at [1030, 313] on div "Family Experiences" at bounding box center [979, 318] width 141 height 27
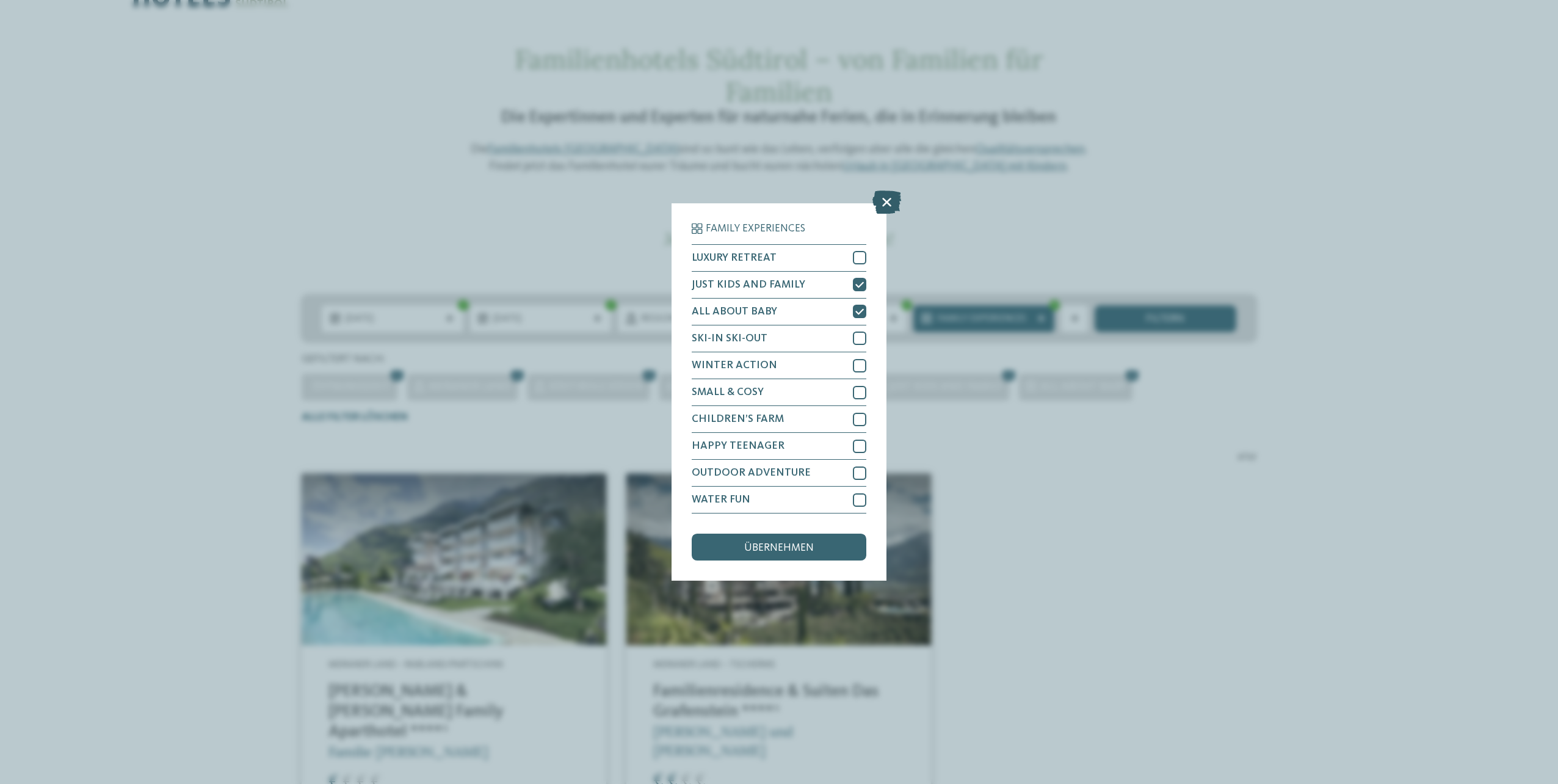
click at [888, 202] on icon at bounding box center [887, 202] width 29 height 23
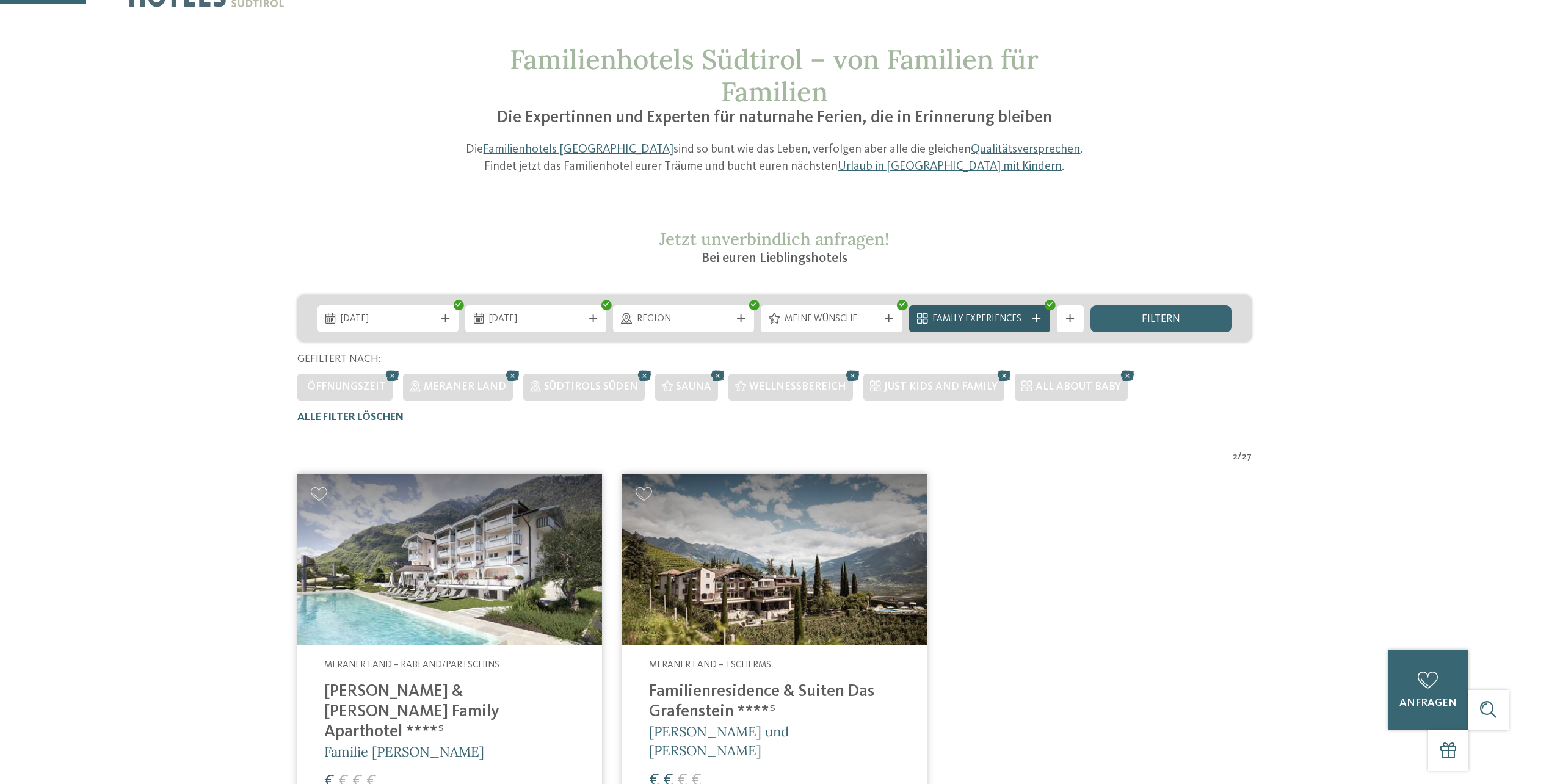
click at [1037, 319] on icon at bounding box center [1036, 318] width 8 height 8
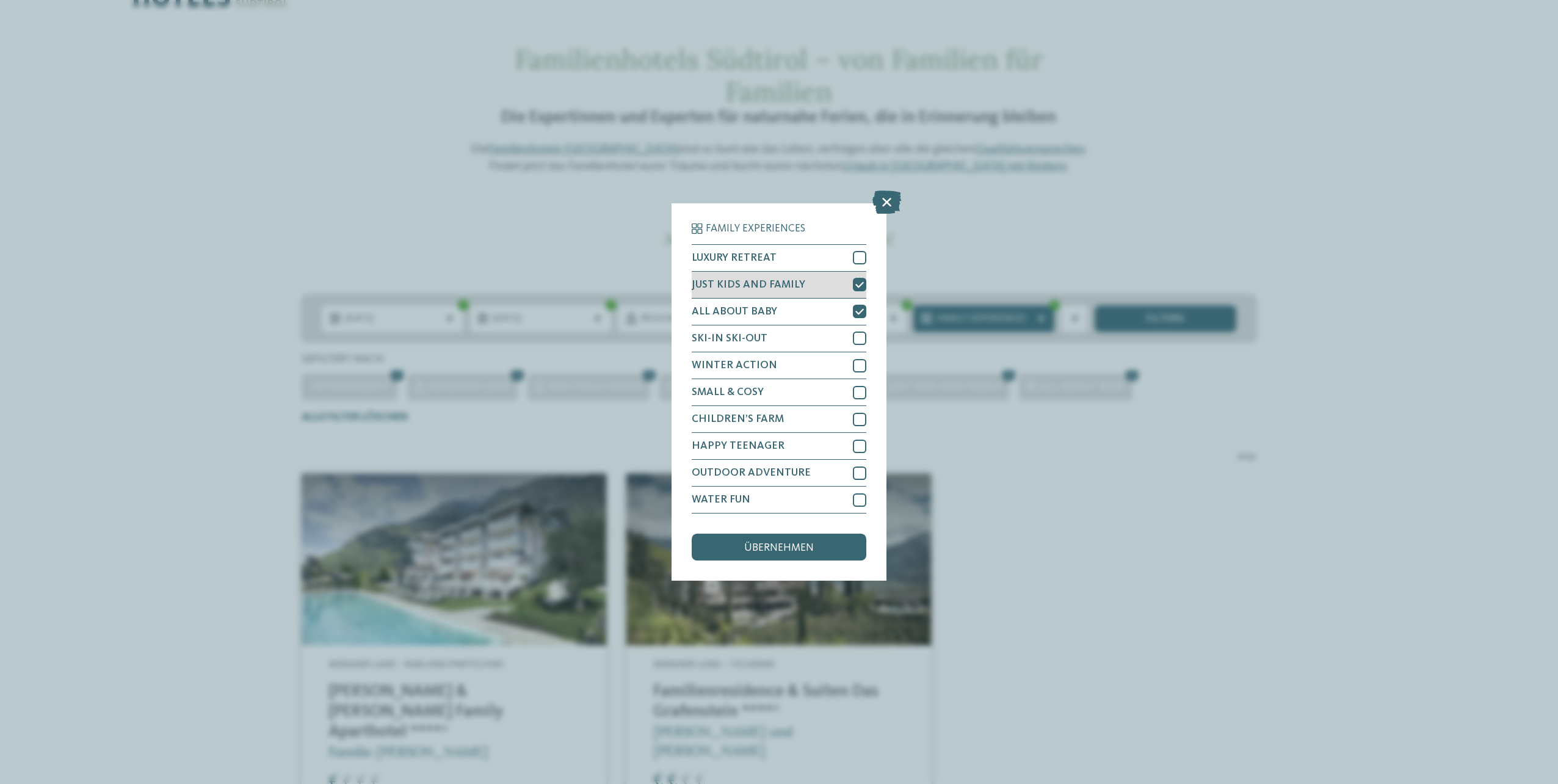
click at [865, 286] on div at bounding box center [859, 284] width 14 height 14
click at [868, 307] on div "Family Experiences LUXURY RETREAT JUST KIDS AND FAMILY" at bounding box center [779, 392] width 215 height 378
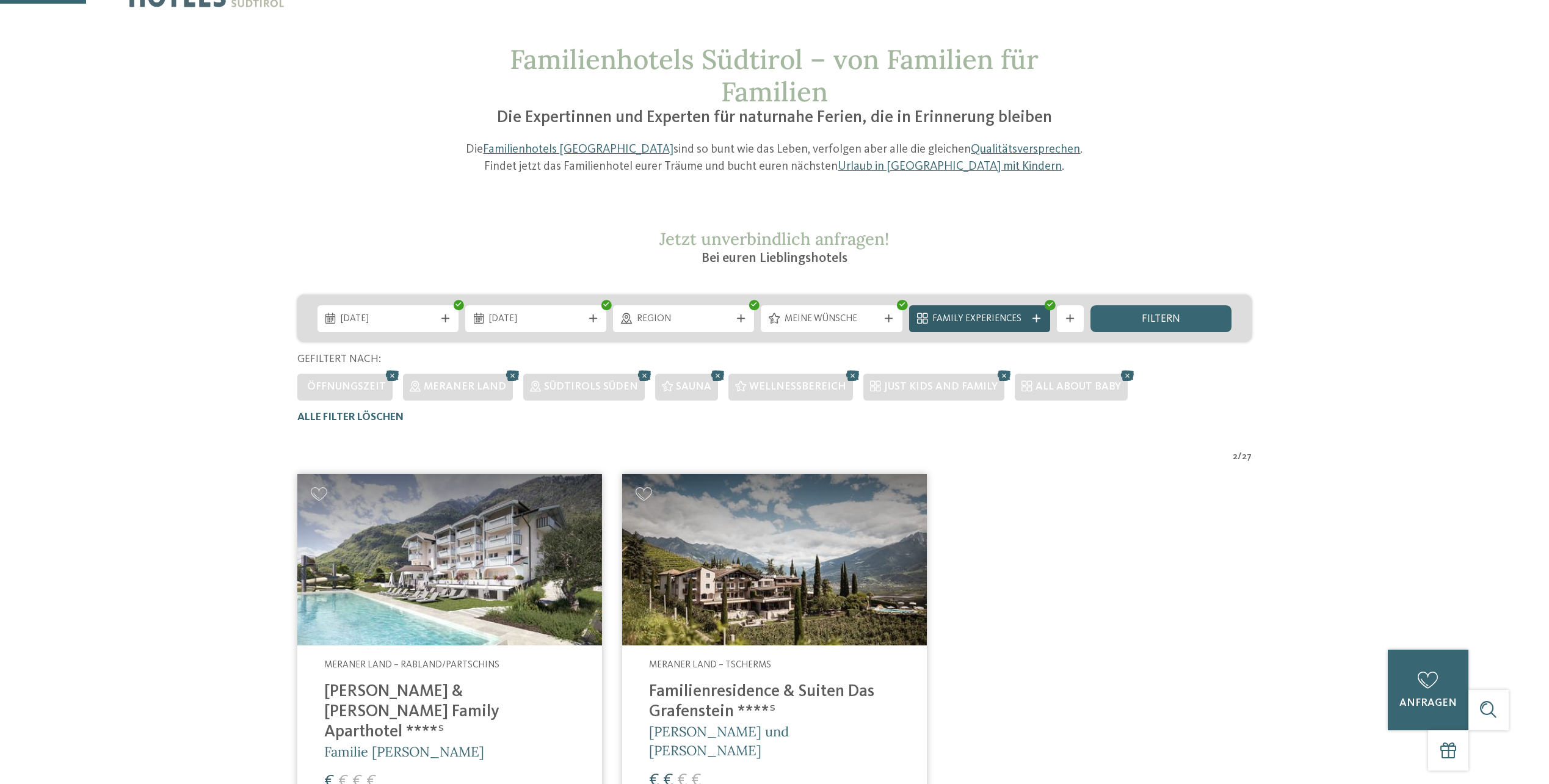
click at [963, 313] on span "Family Experiences" at bounding box center [979, 319] width 94 height 14
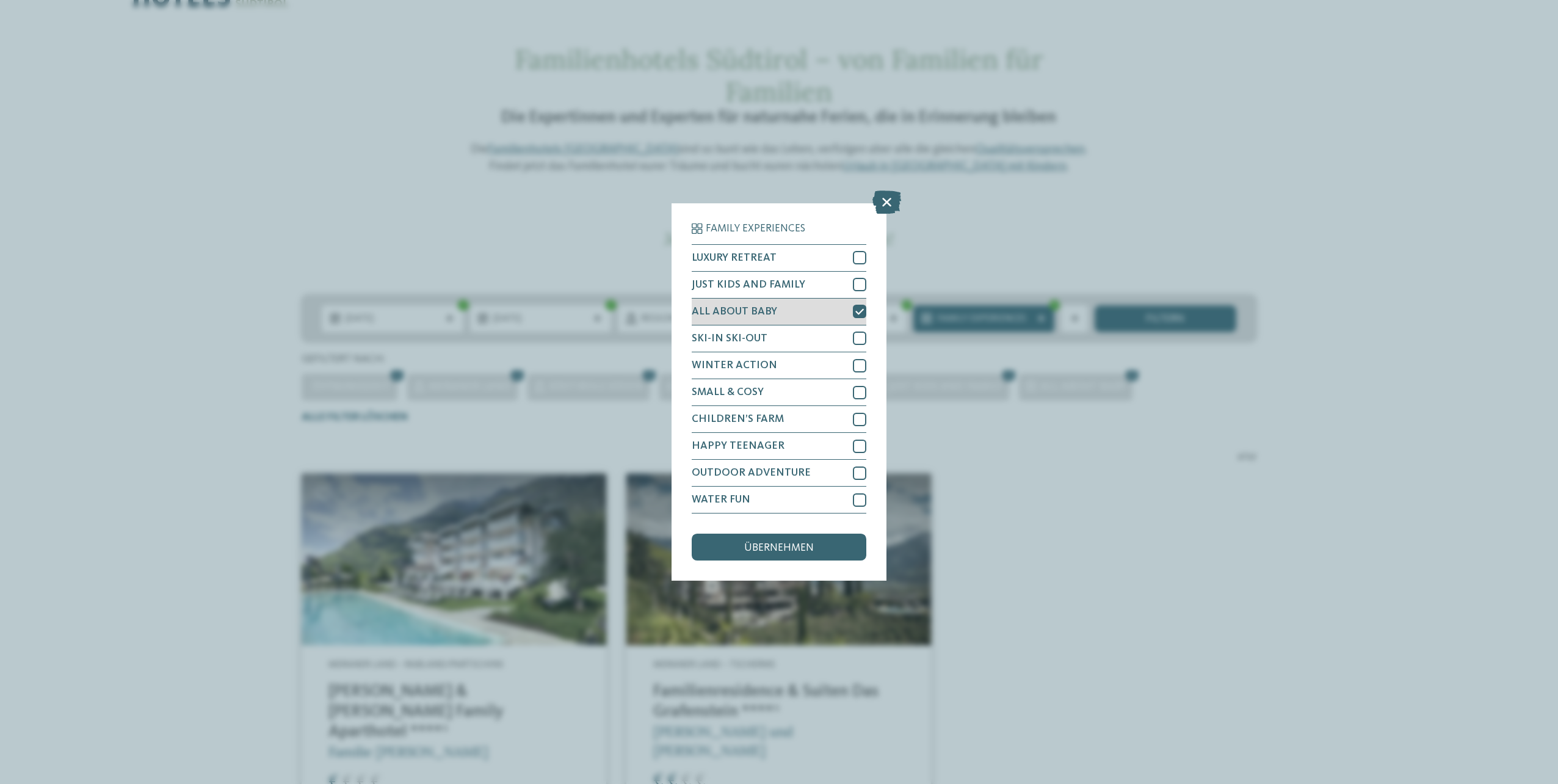
click at [861, 305] on div at bounding box center [859, 311] width 14 height 14
drag, startPoint x: 811, startPoint y: 559, endPoint x: 809, endPoint y: 549, distance: 10.2
click at [810, 559] on div "übernehmen" at bounding box center [779, 546] width 174 height 27
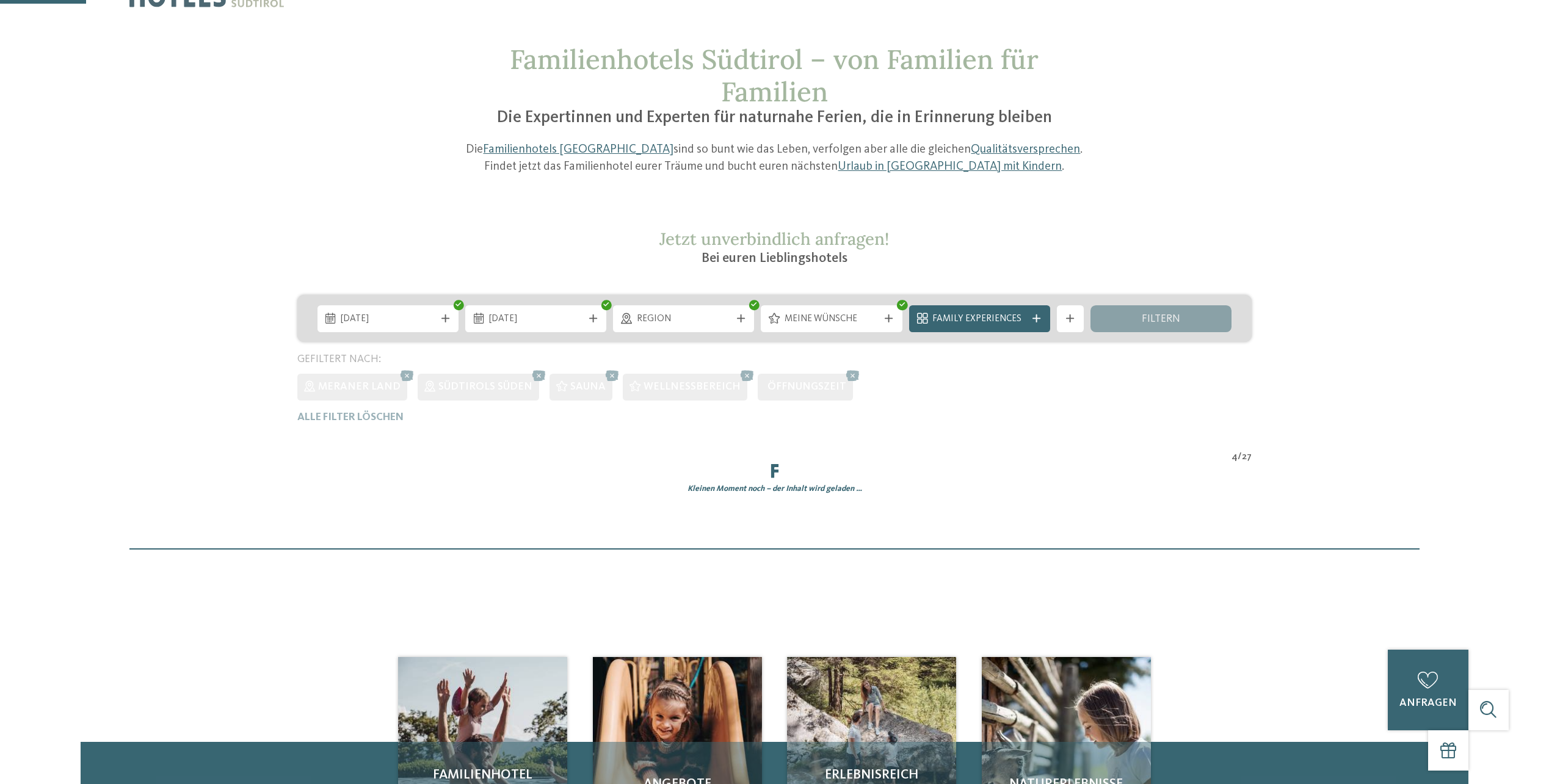
scroll to position [319, 0]
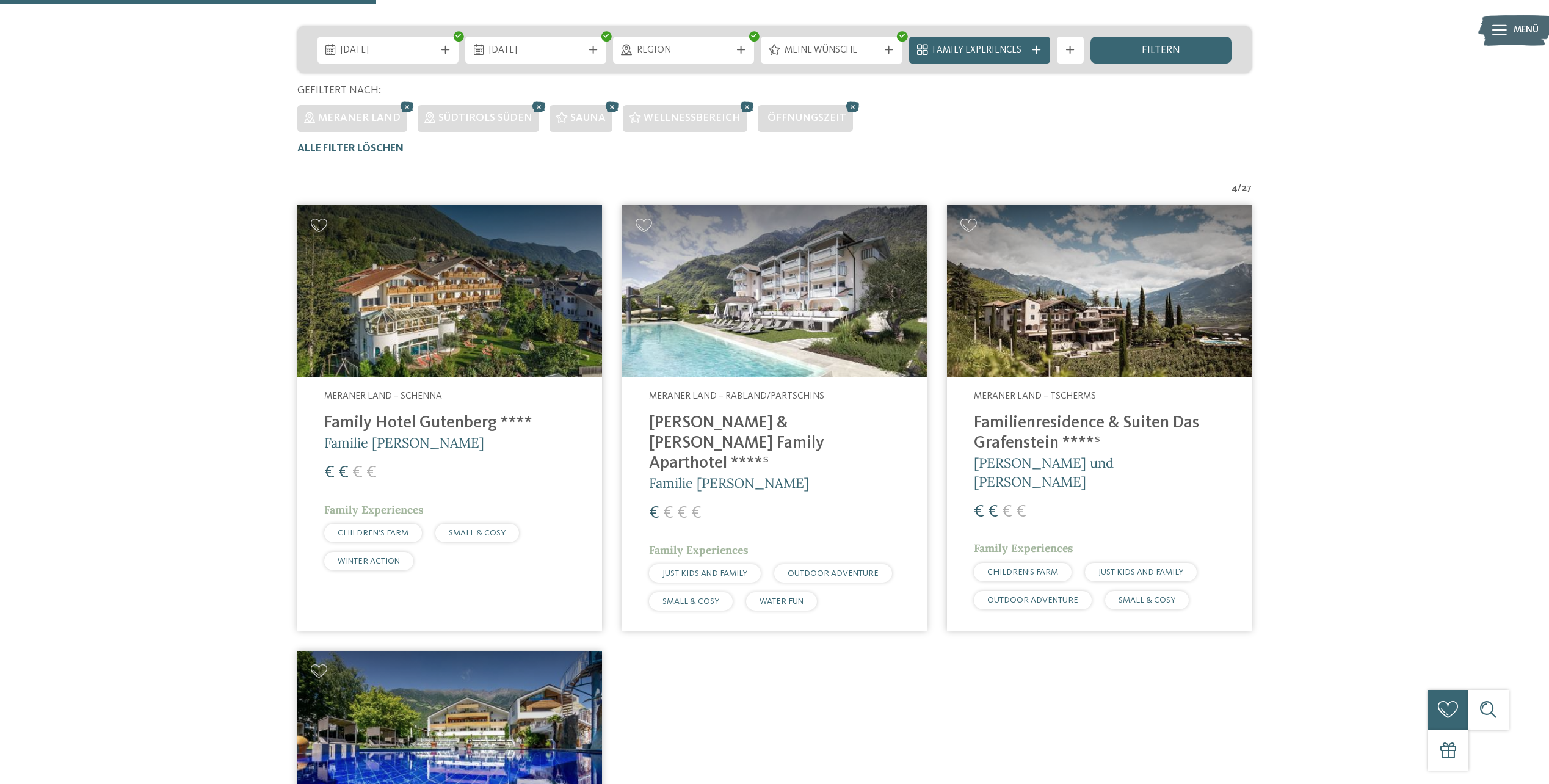
click at [877, 316] on img at bounding box center [774, 291] width 305 height 171
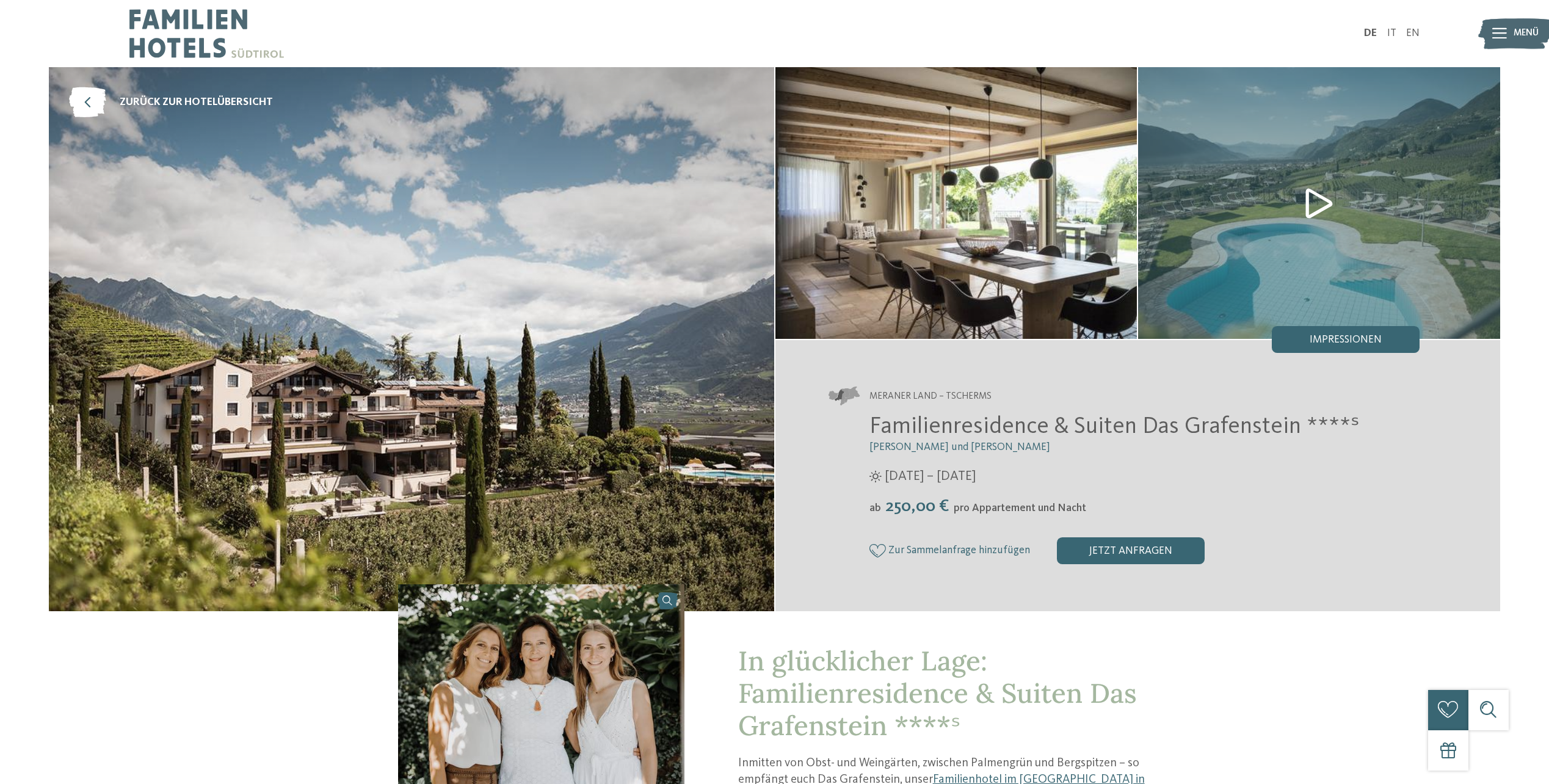
click at [1332, 214] on img at bounding box center [1319, 202] width 362 height 271
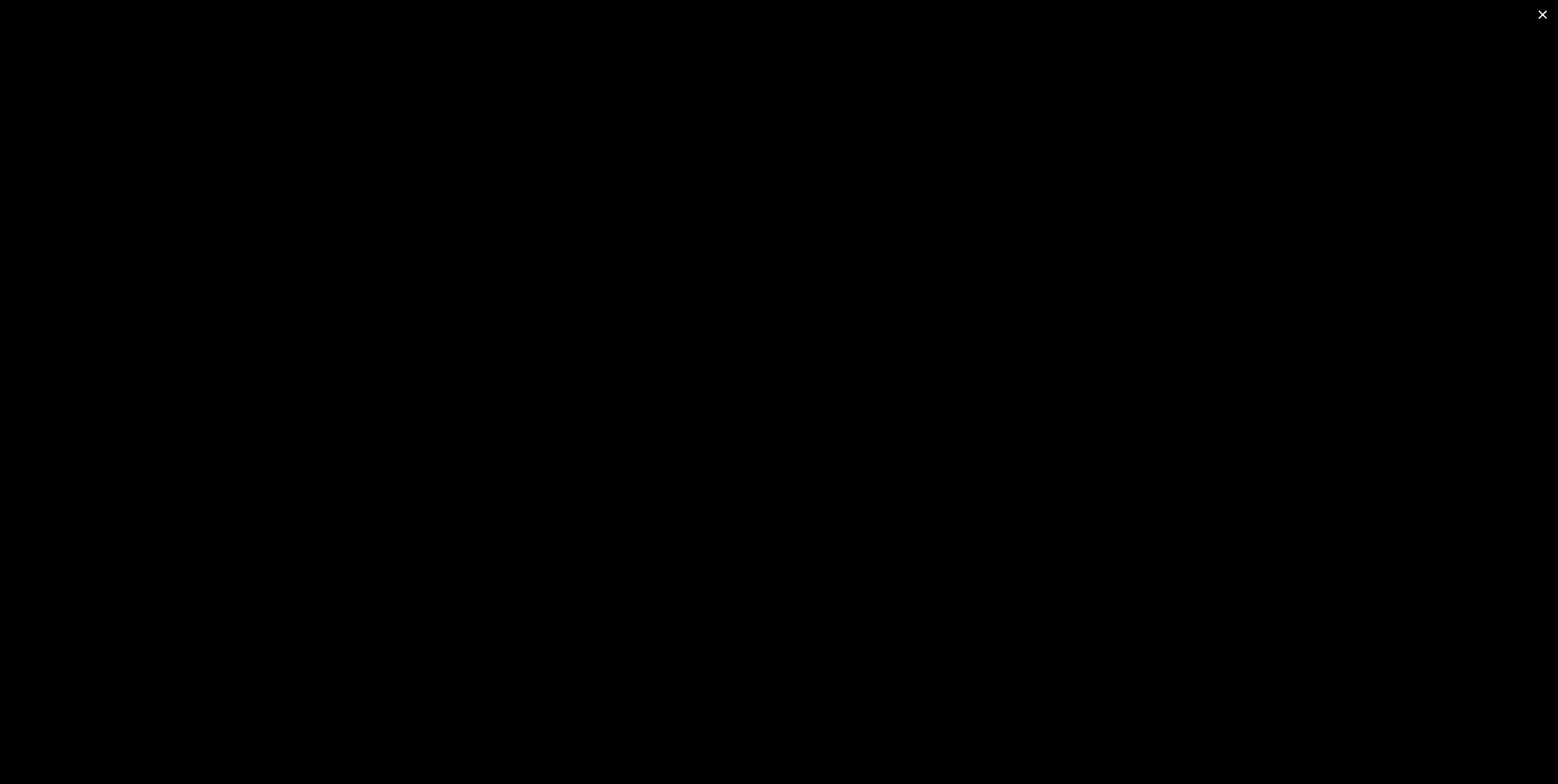
click at [1546, 9] on span at bounding box center [1542, 14] width 30 height 29
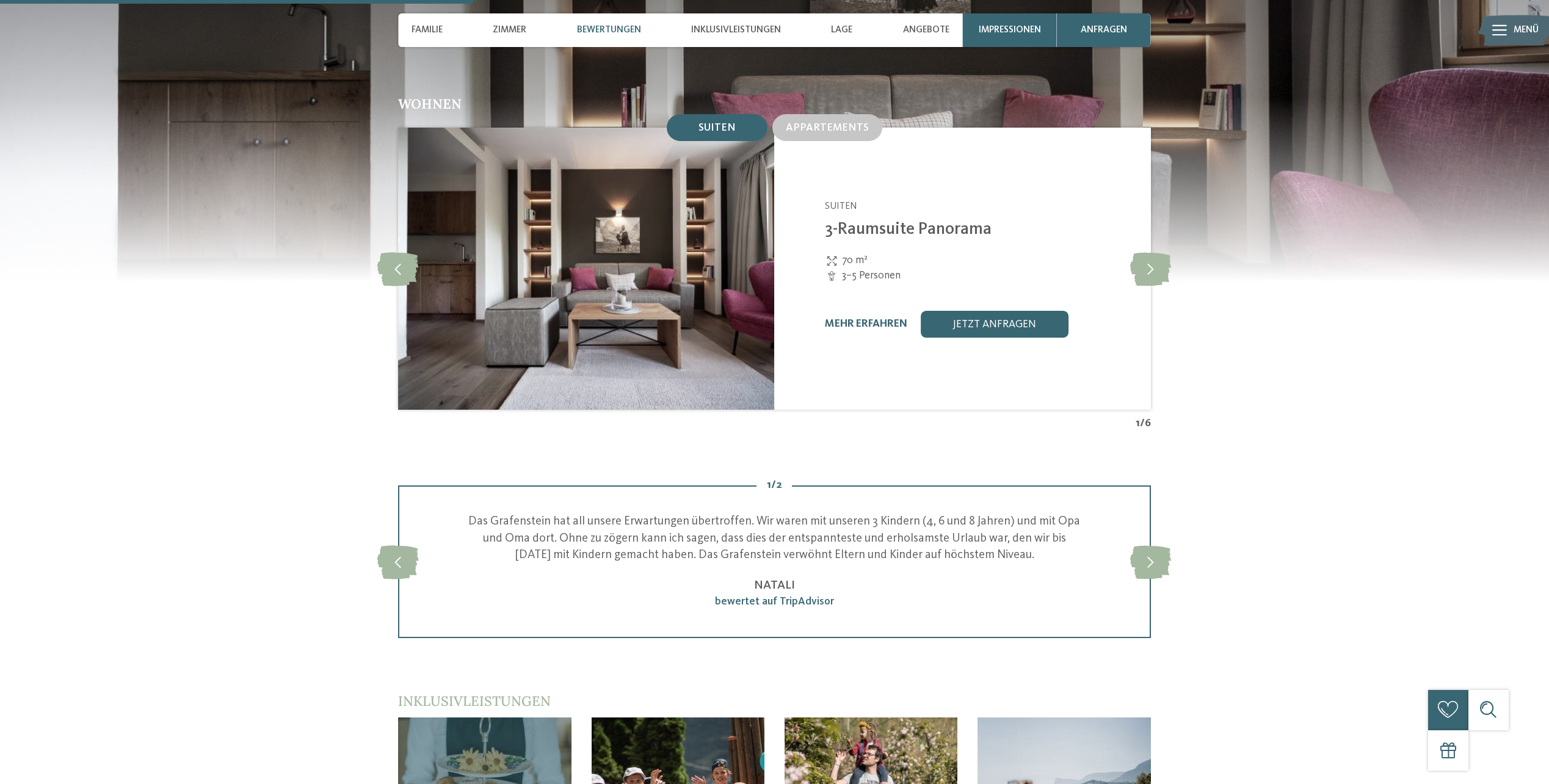
scroll to position [1587, 0]
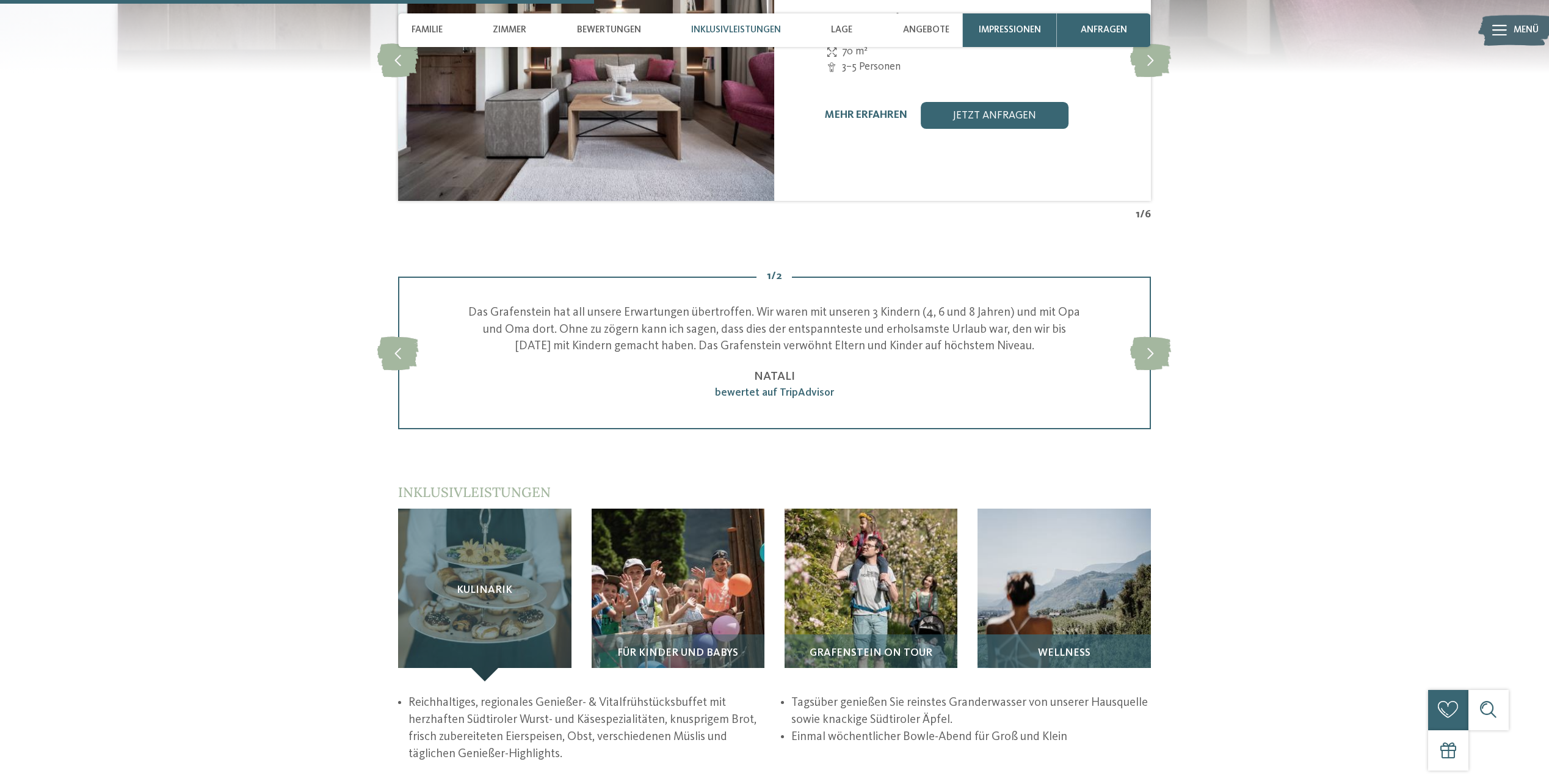
click at [1103, 646] on div "Wellness" at bounding box center [1064, 657] width 173 height 47
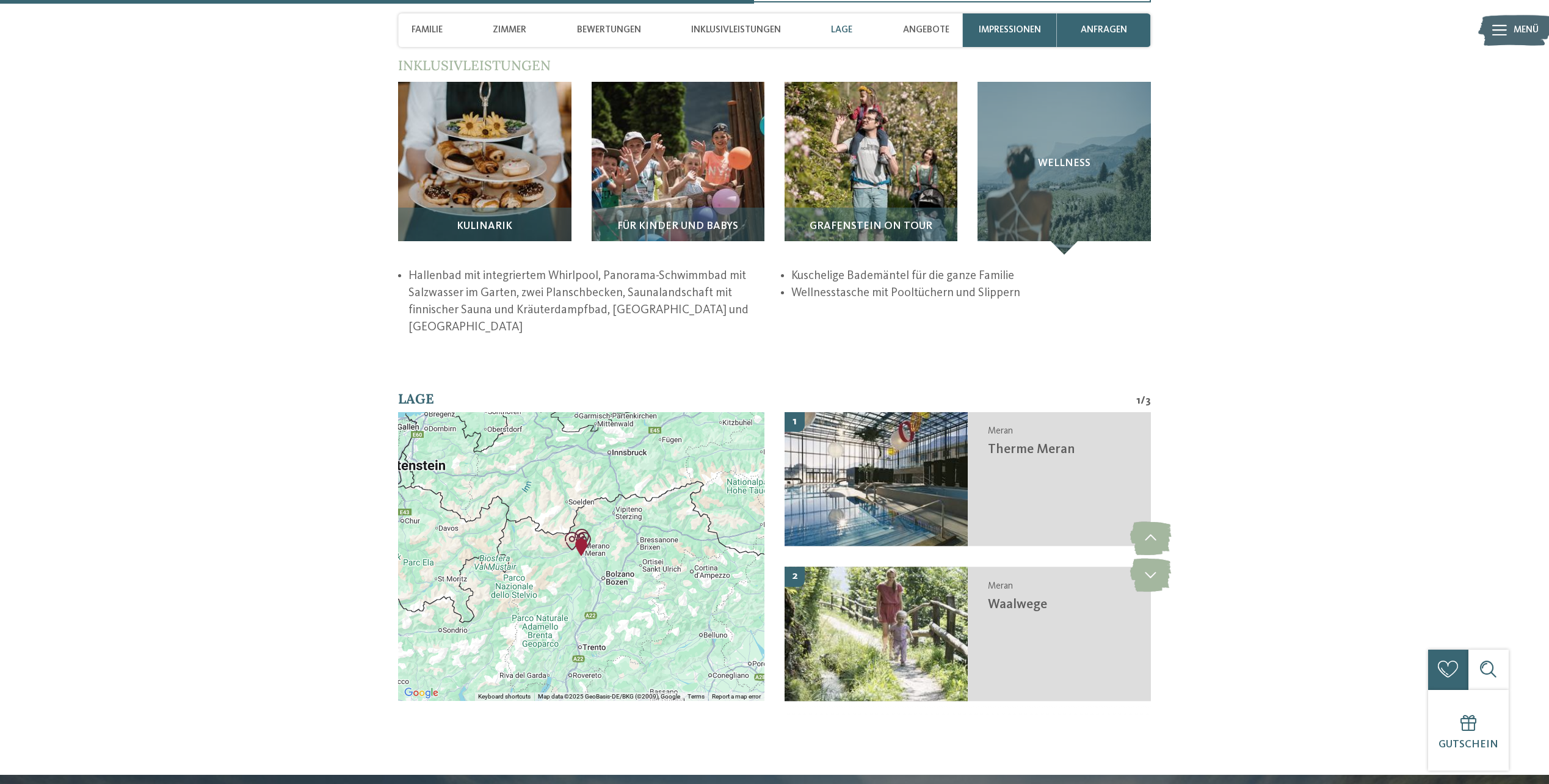
scroll to position [2014, 0]
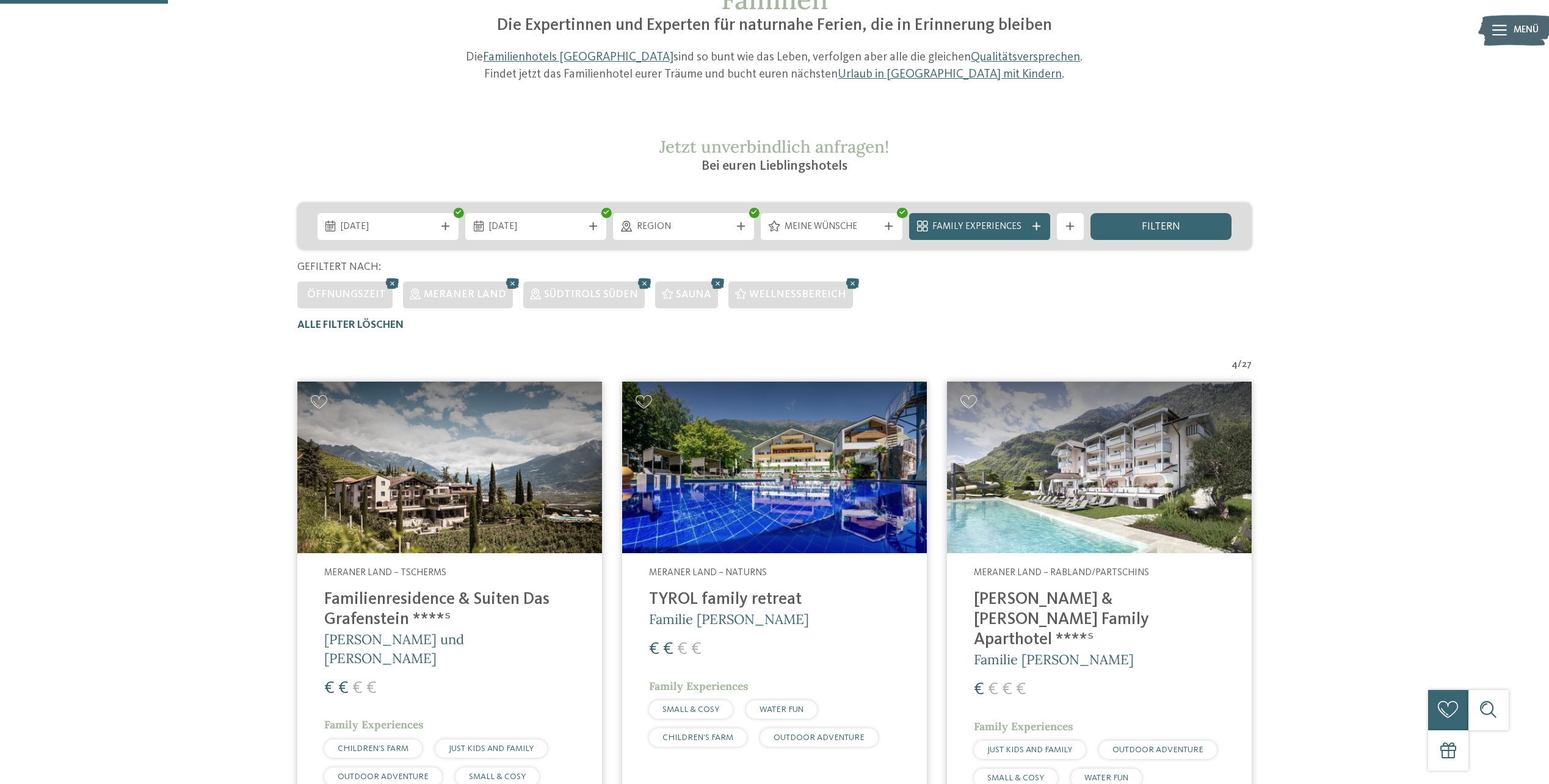
scroll to position [143, 0]
click at [808, 227] on span "Meine Wünsche" at bounding box center [831, 227] width 94 height 14
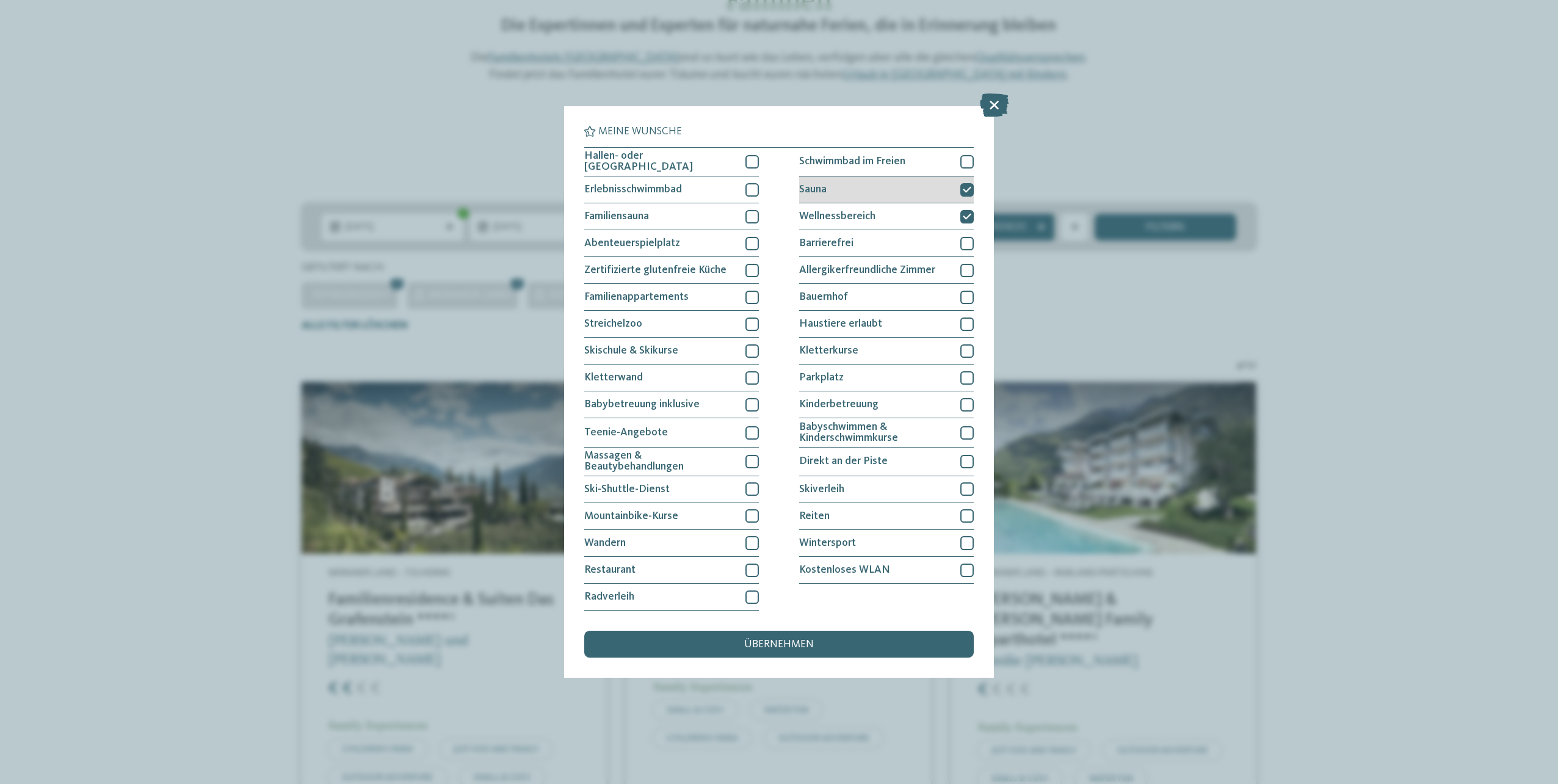
click at [965, 192] on icon at bounding box center [967, 189] width 9 height 8
click at [965, 210] on div at bounding box center [967, 217] width 14 height 14
click at [991, 110] on icon at bounding box center [994, 105] width 29 height 23
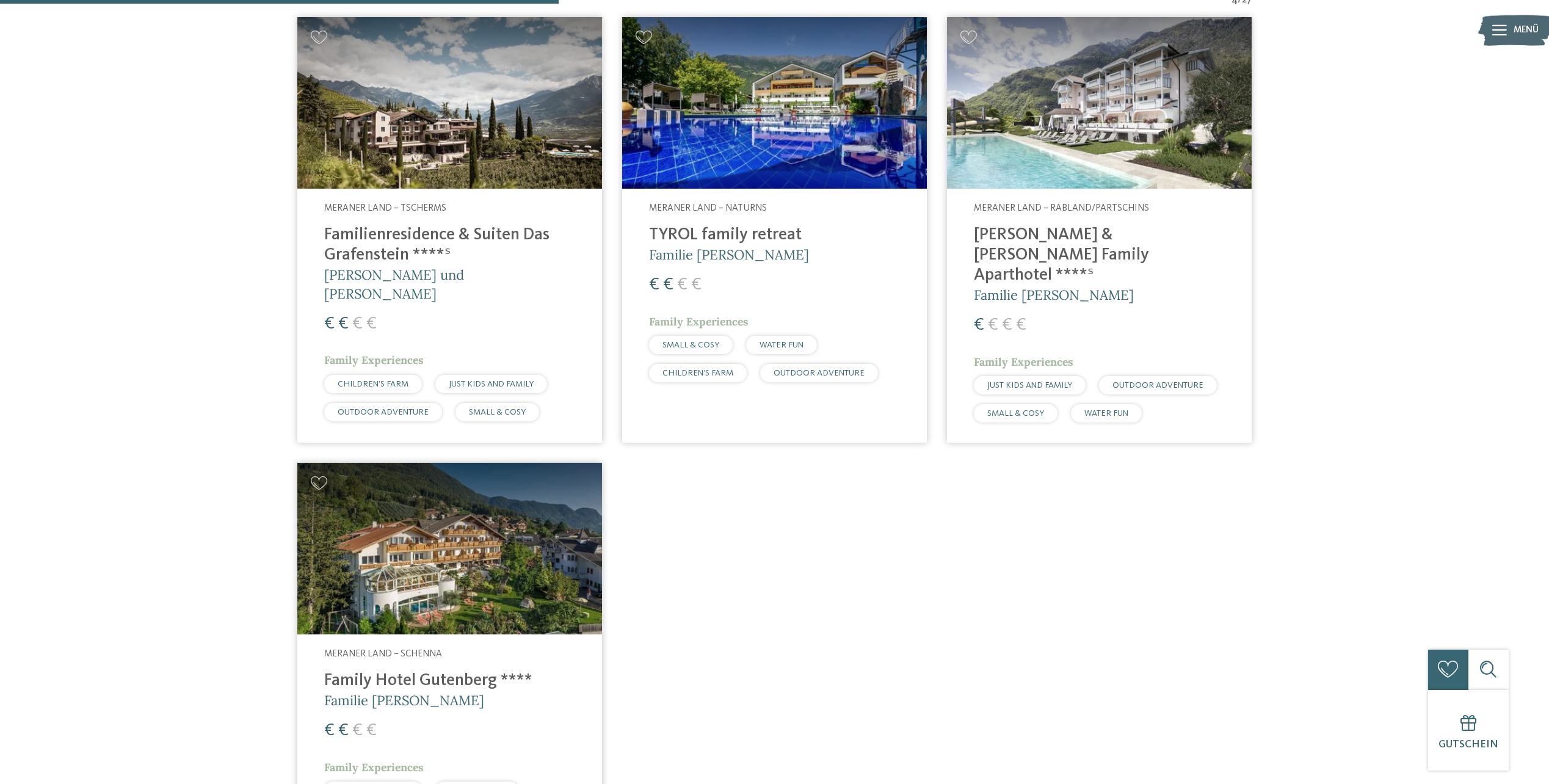
scroll to position [508, 0]
